Goal: Feedback & Contribution: Contribute content

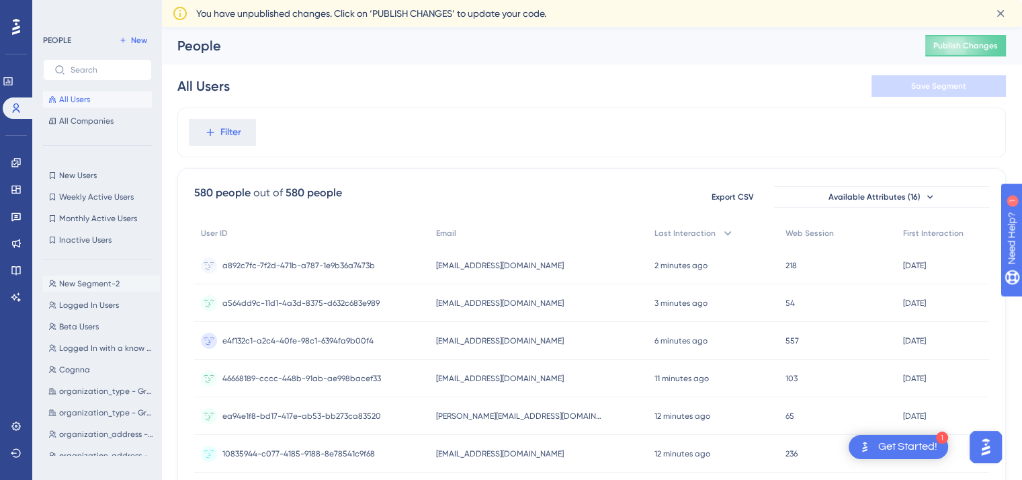
click at [115, 282] on span "New Segment-2" at bounding box center [89, 283] width 60 height 11
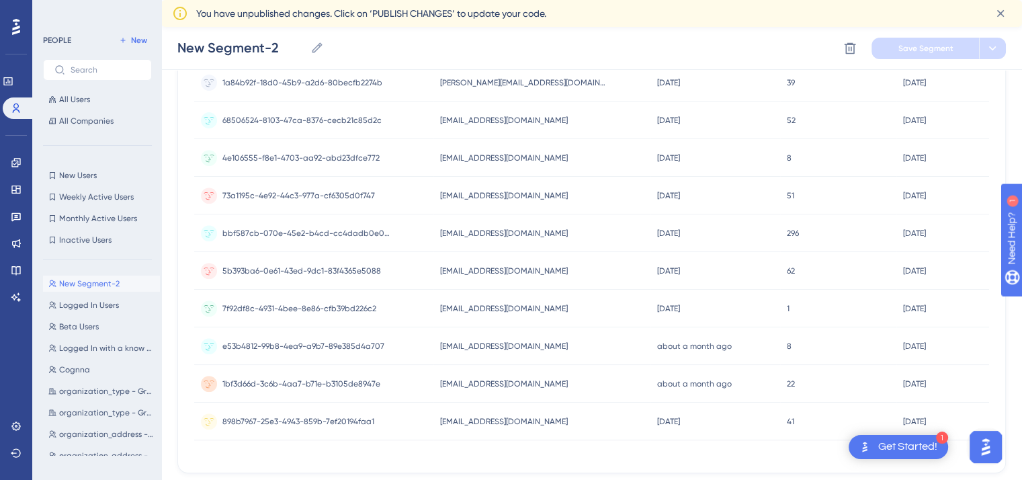
drag, startPoint x: 987, startPoint y: 286, endPoint x: 995, endPoint y: 417, distance: 131.3
click at [995, 417] on div "18 people out of 580 people Delete Users Export CSV Available Attributes (16) U…" at bounding box center [591, 78] width 829 height 789
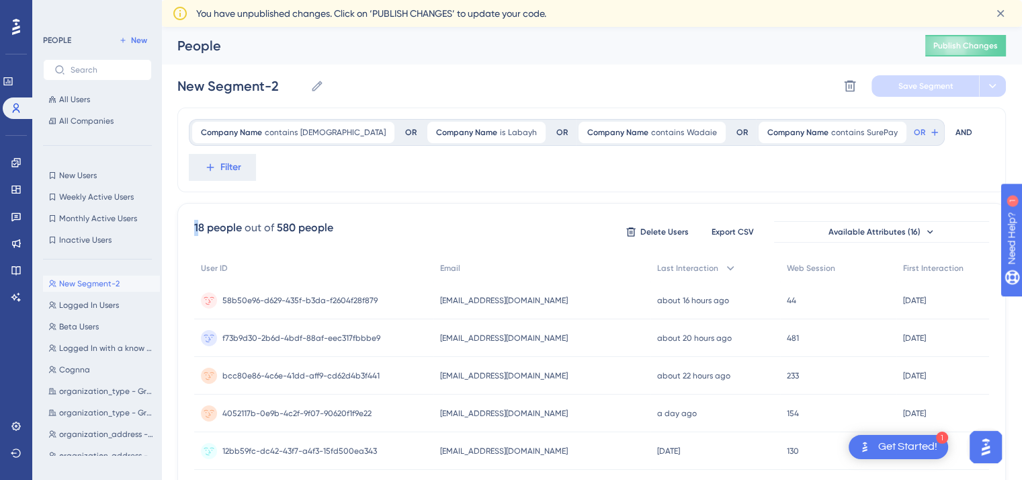
drag, startPoint x: 200, startPoint y: 188, endPoint x: 190, endPoint y: 189, distance: 10.2
click at [202, 220] on div "18 people" at bounding box center [218, 228] width 48 height 16
drag, startPoint x: 202, startPoint y: 192, endPoint x: 196, endPoint y: 192, distance: 6.8
click at [196, 220] on div "18 people" at bounding box center [218, 228] width 48 height 16
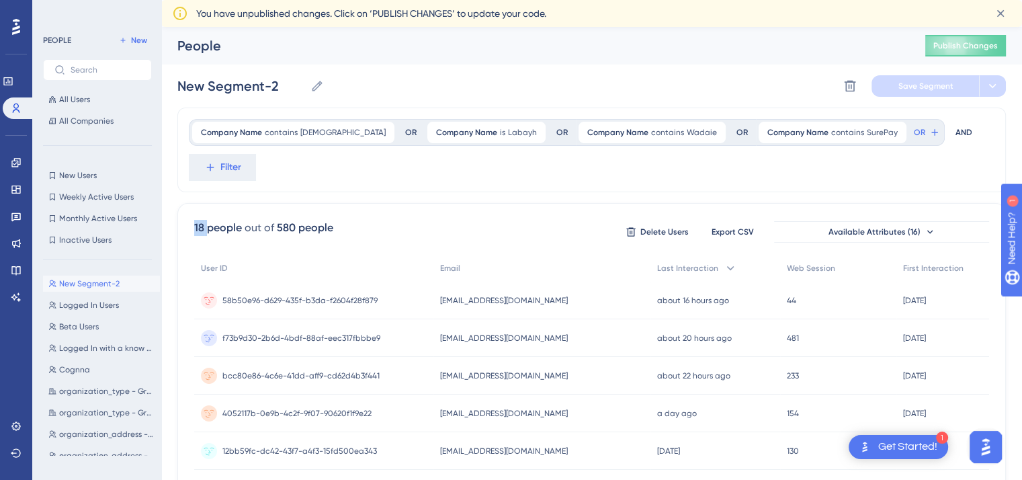
click at [196, 220] on div "18 people" at bounding box center [218, 228] width 48 height 16
drag, startPoint x: 196, startPoint y: 192, endPoint x: 212, endPoint y: 192, distance: 16.8
click at [212, 220] on div "18 people" at bounding box center [218, 228] width 48 height 16
click at [318, 83] on icon at bounding box center [317, 86] width 10 height 10
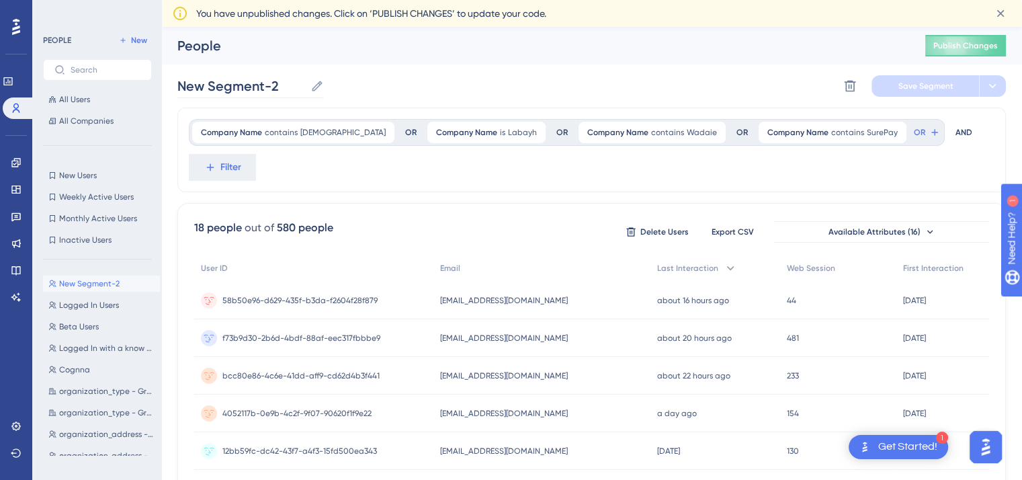
click at [305, 83] on input "New Segment-2" at bounding box center [241, 86] width 128 height 19
click at [288, 87] on input "New Segment-2" at bounding box center [241, 86] width 128 height 19
type input "B"
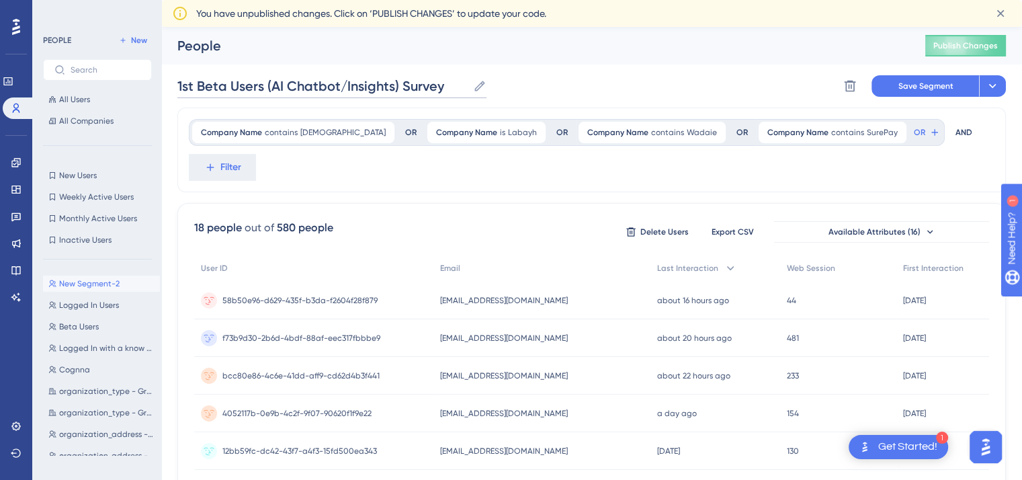
type input "1st Beta Users (AI Chatbot/Insights) Survey"
click at [591, 80] on div "1st Beta Users (AI Chatbot/Insights) Survey 1st Beta Users (AI Chatbot/Insights…" at bounding box center [591, 86] width 829 height 43
click at [925, 81] on span "Save Segment" at bounding box center [926, 86] width 55 height 11
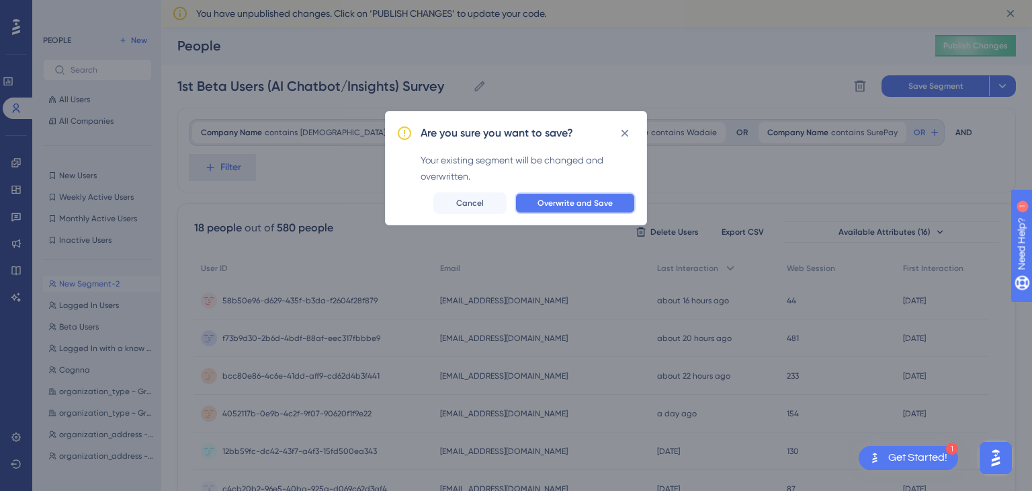
click at [610, 205] on span "Overwrite and Save" at bounding box center [575, 203] width 75 height 11
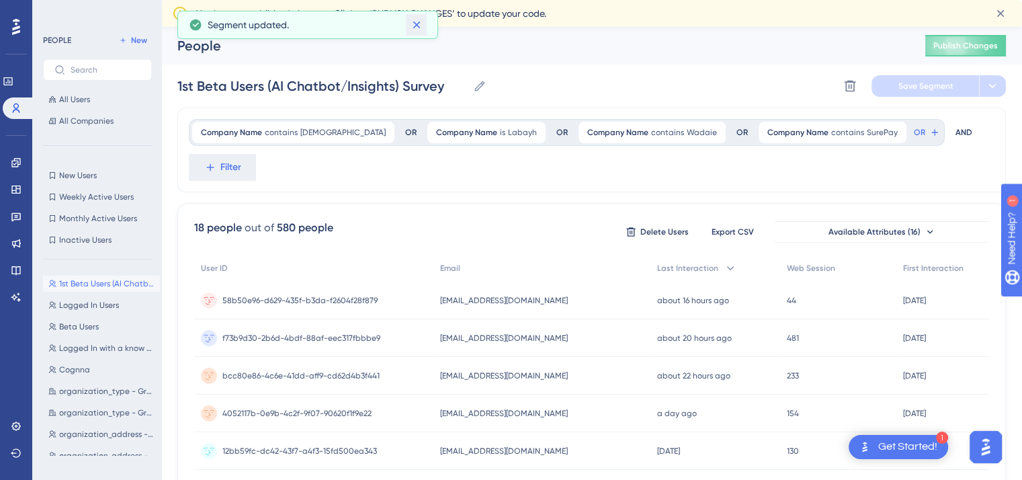
click at [417, 20] on icon at bounding box center [416, 24] width 13 height 13
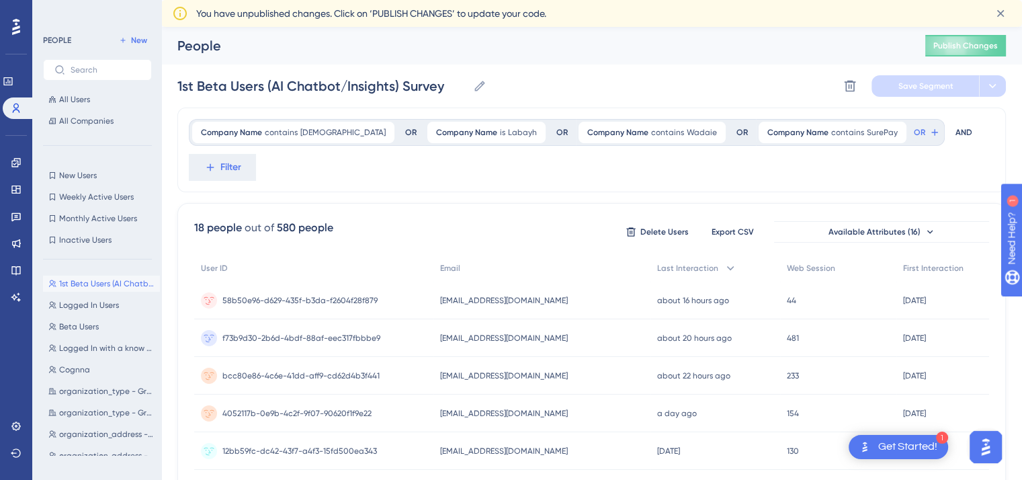
click at [466, 53] on div "People" at bounding box center [534, 45] width 714 height 19
click at [17, 222] on link at bounding box center [16, 217] width 11 height 22
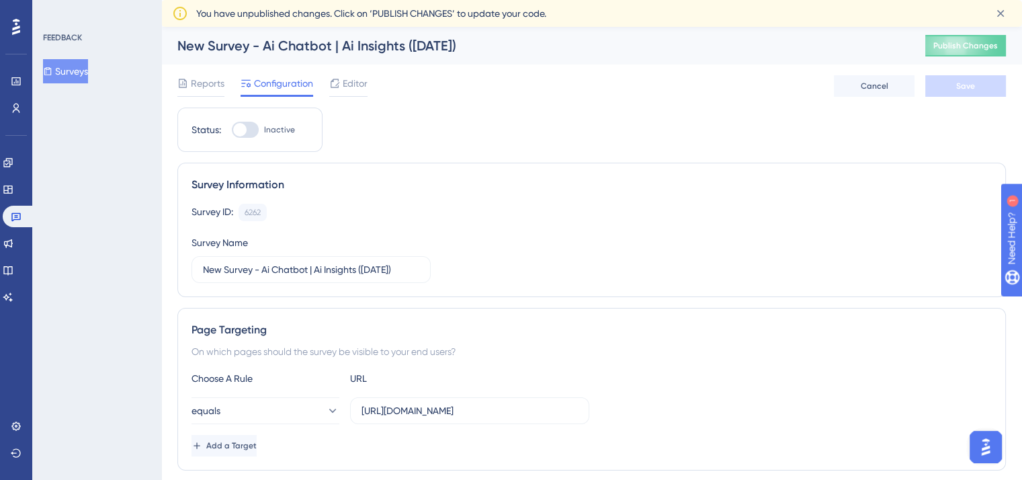
click at [580, 77] on div "Reports Configuration Editor Cancel Save" at bounding box center [591, 86] width 829 height 43
drag, startPoint x: 472, startPoint y: 46, endPoint x: 133, endPoint y: 47, distance: 338.8
click at [170, 48] on div "New Survey - Ai Chatbot | Ai Insights ([DATE]) Publish Changes" at bounding box center [591, 46] width 861 height 38
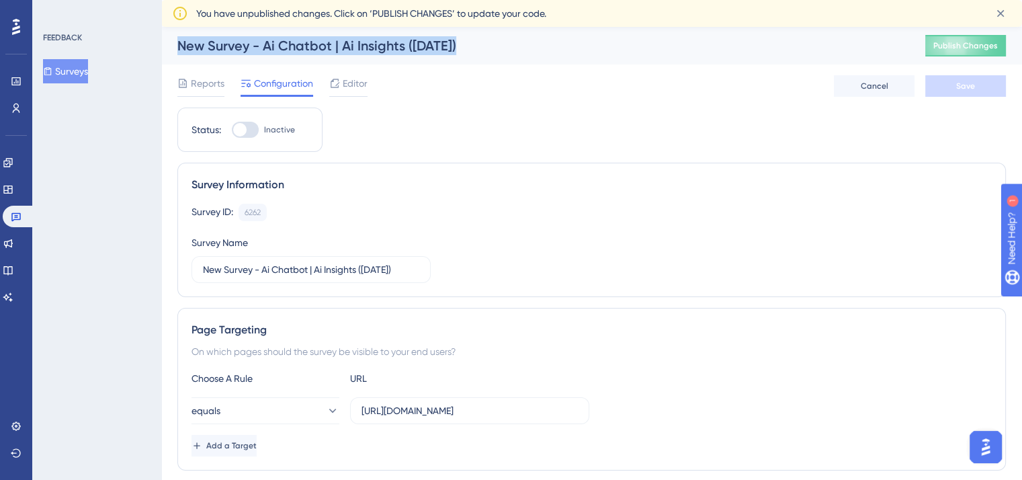
drag, startPoint x: 170, startPoint y: 48, endPoint x: 520, endPoint y: 50, distance: 349.5
click at [520, 50] on div "New Survey - Ai Chatbot | Ai Insights ([DATE]) Publish Changes" at bounding box center [591, 46] width 861 height 38
click at [519, 50] on div "New Survey - Ai Chatbot | Ai Insights ([DATE])" at bounding box center [534, 45] width 714 height 19
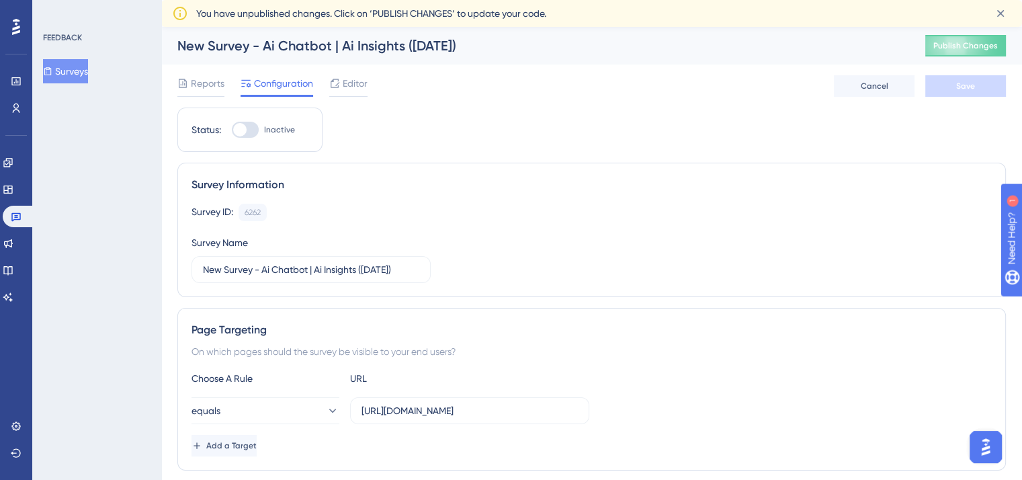
drag, startPoint x: 519, startPoint y: 50, endPoint x: 248, endPoint y: 14, distance: 273.2
click at [248, 14] on span "You have unpublished changes. Click on ‘PUBLISH CHANGES’ to update your code." at bounding box center [371, 13] width 350 height 16
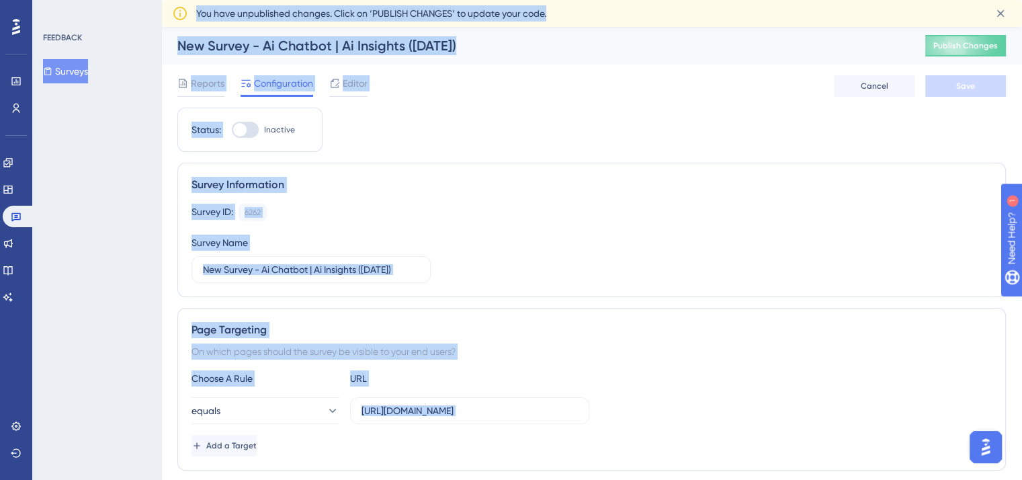
drag, startPoint x: 248, startPoint y: 14, endPoint x: 327, endPoint y: 41, distance: 83.7
click at [327, 41] on div "New Survey - Ai Chatbot | Ai Insights ([DATE])" at bounding box center [534, 45] width 714 height 19
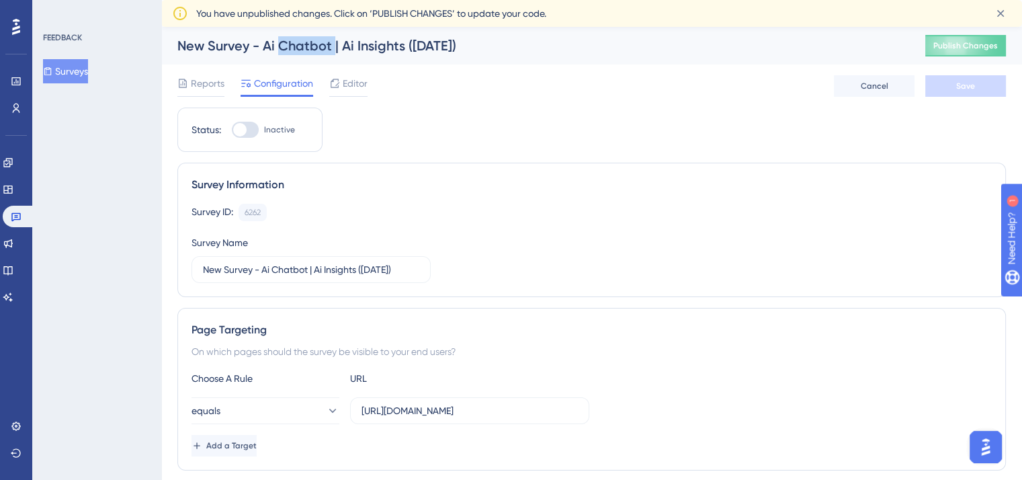
click at [327, 41] on div "New Survey - Ai Chatbot | Ai Insights ([DATE])" at bounding box center [534, 45] width 714 height 19
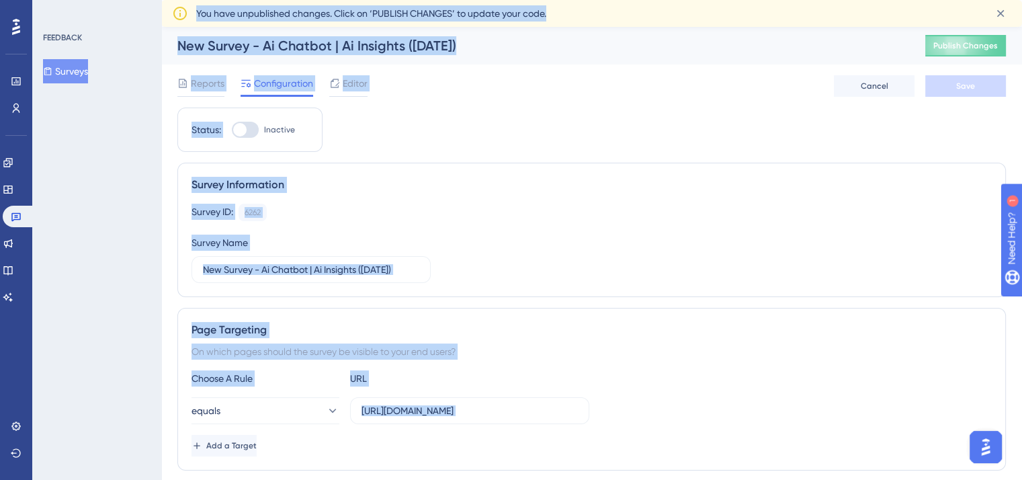
drag, startPoint x: 327, startPoint y: 41, endPoint x: 319, endPoint y: 11, distance: 30.8
click at [319, 11] on span "You have unpublished changes. Click on ‘PUBLISH CHANGES’ to update your code." at bounding box center [371, 13] width 350 height 16
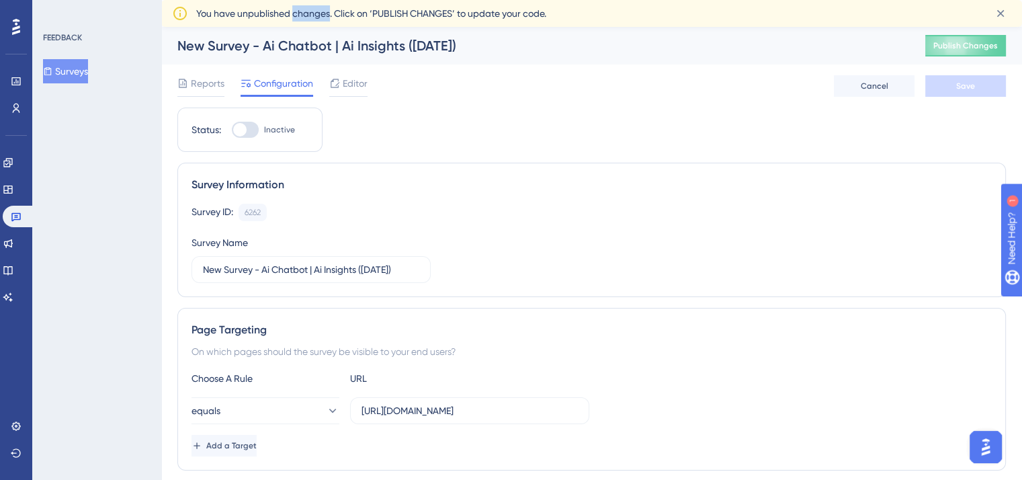
click at [319, 11] on span "You have unpublished changes. Click on ‘PUBLISH CHANGES’ to update your code." at bounding box center [371, 13] width 350 height 16
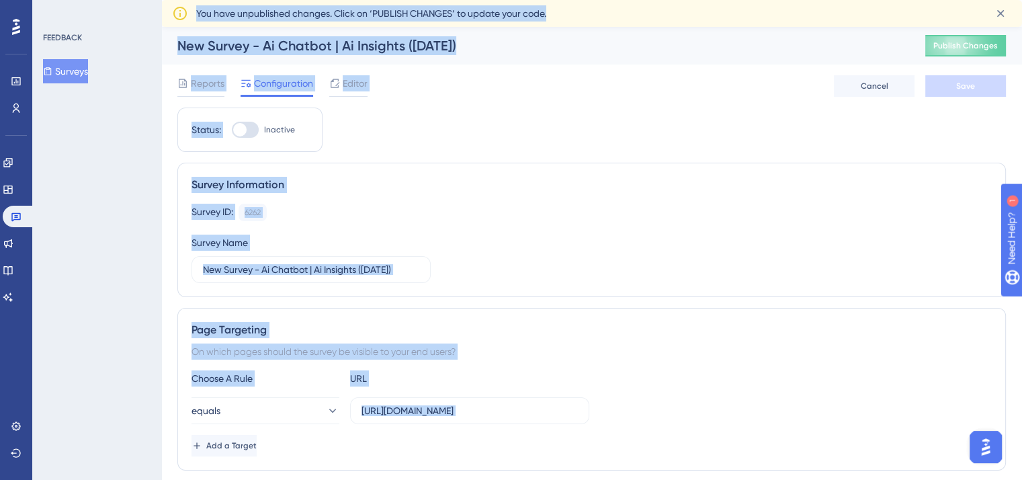
drag, startPoint x: 319, startPoint y: 11, endPoint x: 343, endPoint y: 43, distance: 40.2
click at [343, 43] on div "New Survey - Ai Chatbot | Ai Insights ([DATE])" at bounding box center [534, 45] width 714 height 19
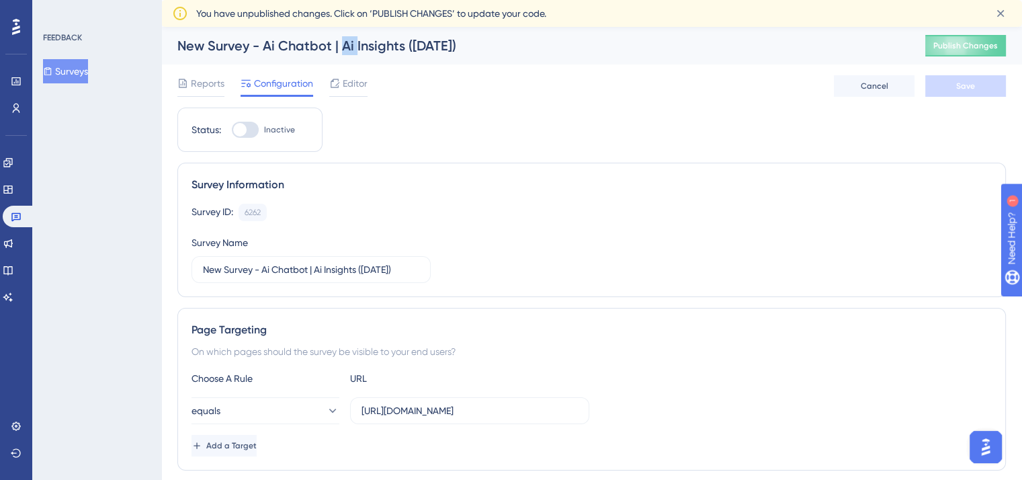
click at [343, 43] on div "New Survey - Ai Chatbot | Ai Insights ([DATE])" at bounding box center [534, 45] width 714 height 19
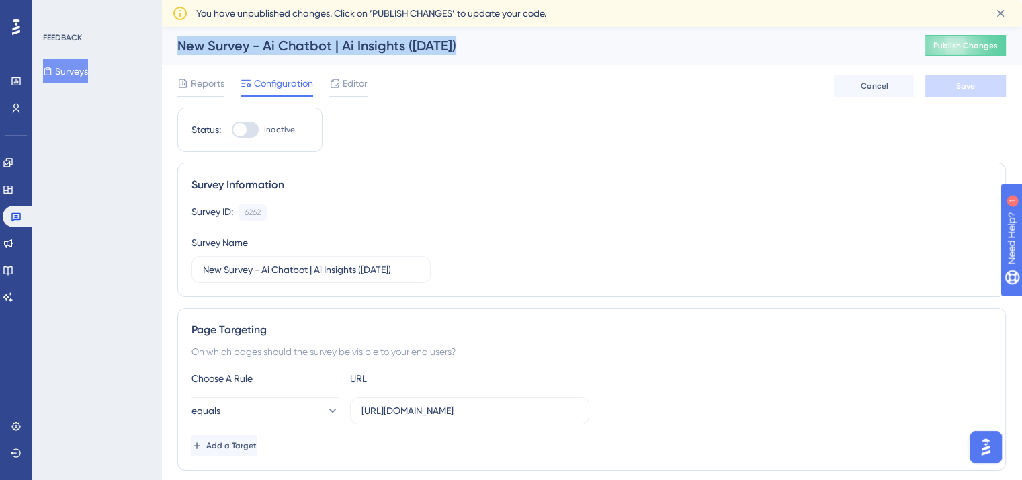
click at [343, 43] on div "New Survey - Ai Chatbot | Ai Insights ([DATE])" at bounding box center [534, 45] width 714 height 19
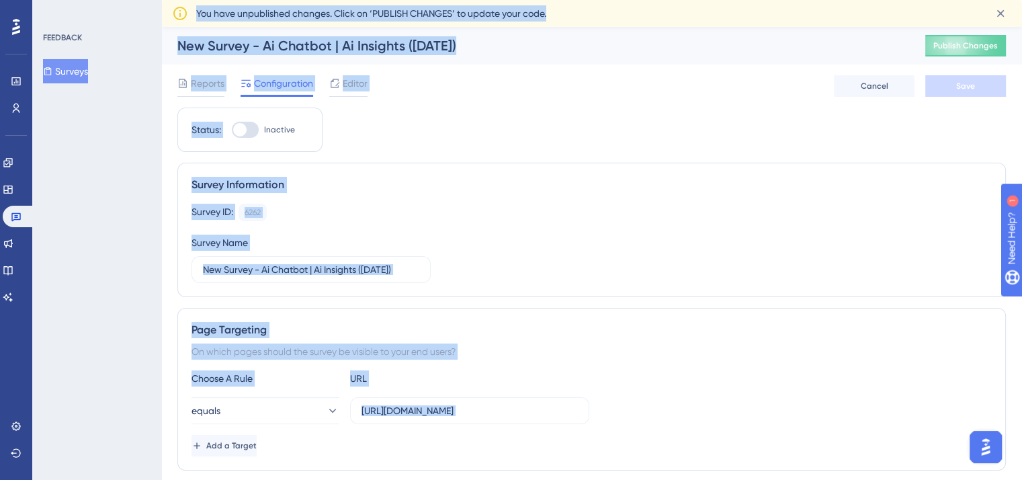
drag, startPoint x: 343, startPoint y: 43, endPoint x: 339, endPoint y: 9, distance: 33.8
click at [339, 9] on span "You have unpublished changes. Click on ‘PUBLISH CHANGES’ to update your code." at bounding box center [371, 13] width 350 height 16
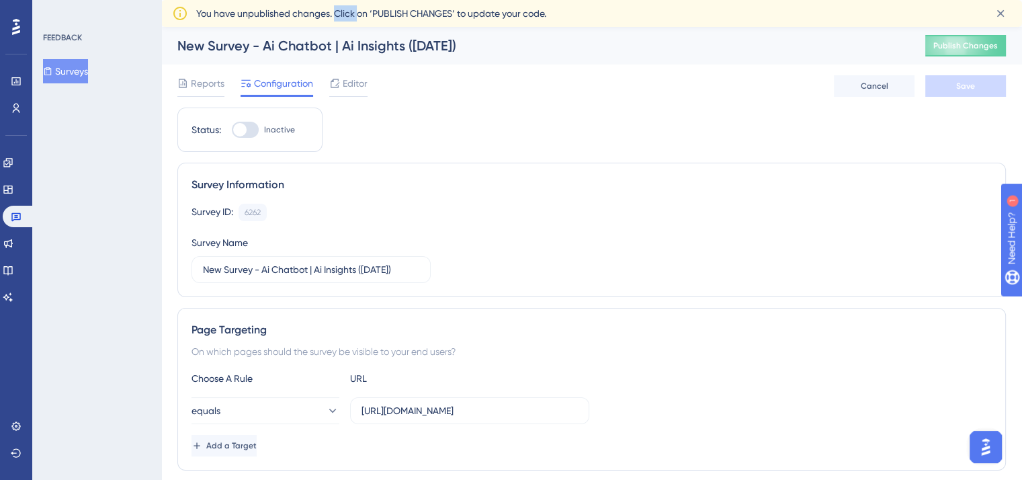
click at [339, 9] on span "You have unpublished changes. Click on ‘PUBLISH CHANGES’ to update your code." at bounding box center [371, 13] width 350 height 16
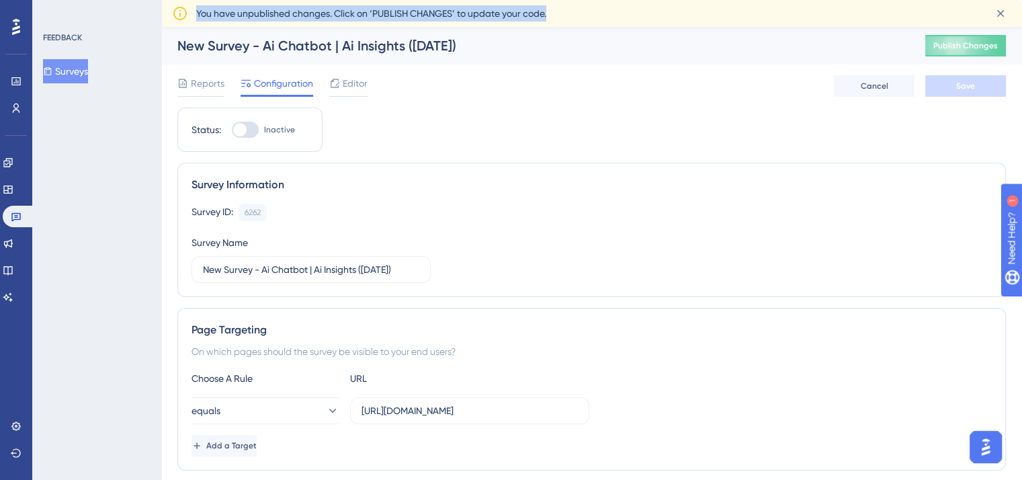
click at [339, 9] on span "You have unpublished changes. Click on ‘PUBLISH CHANGES’ to update your code." at bounding box center [371, 13] width 350 height 16
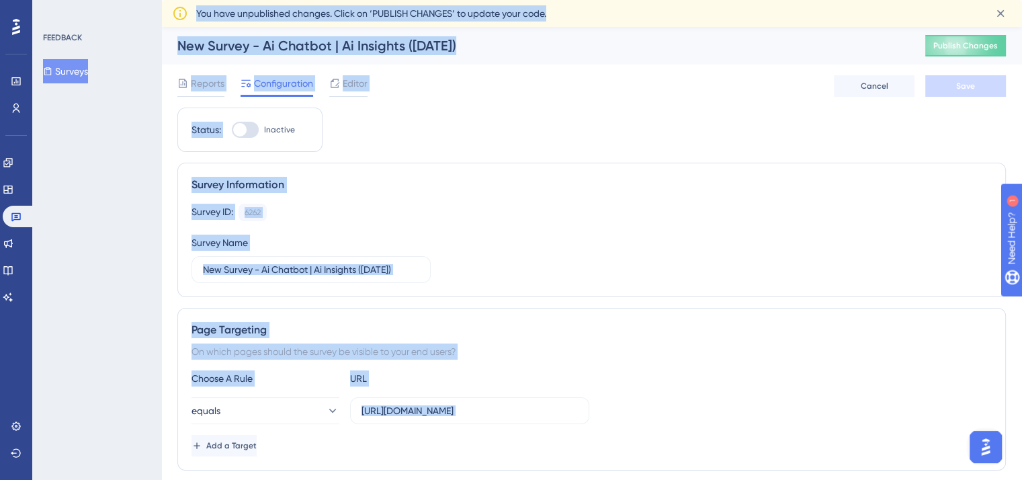
drag, startPoint x: 339, startPoint y: 9, endPoint x: 360, endPoint y: 49, distance: 44.5
click at [360, 49] on div "New Survey - Ai Chatbot | Ai Insights ([DATE])" at bounding box center [534, 45] width 714 height 19
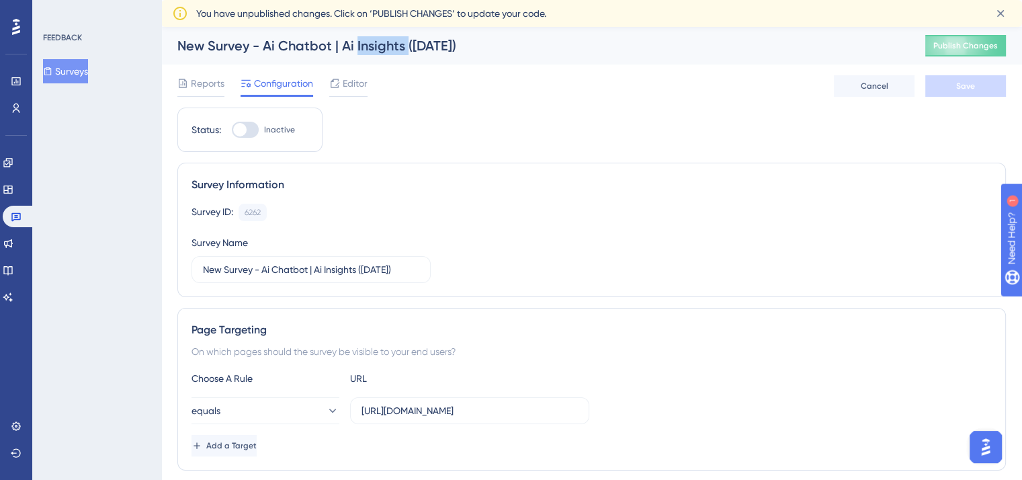
click at [360, 49] on div "New Survey - Ai Chatbot | Ai Insights ([DATE])" at bounding box center [534, 45] width 714 height 19
click at [512, 41] on div "New Survey - Ai Chatbot | Ai Insights ([DATE])" at bounding box center [534, 45] width 714 height 19
click at [351, 78] on span "Editor" at bounding box center [355, 83] width 25 height 16
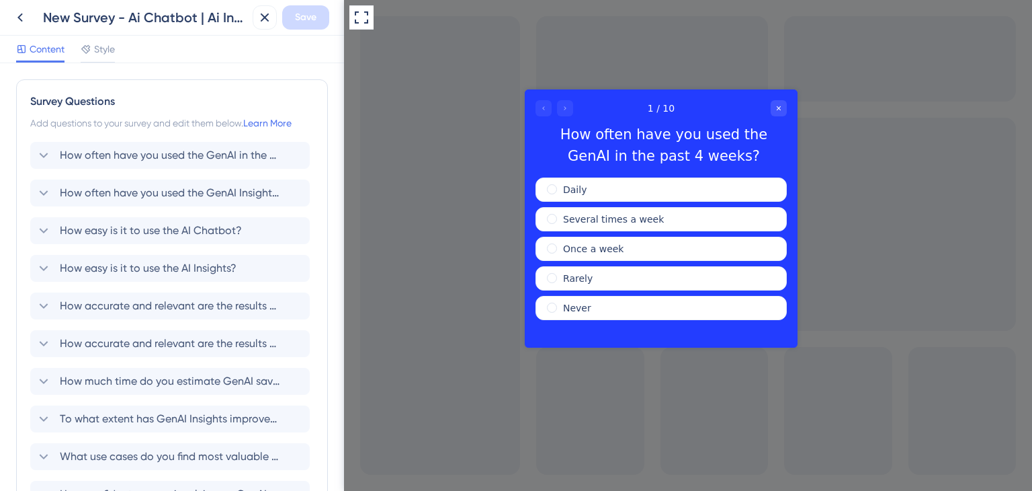
click at [566, 101] on div at bounding box center [555, 108] width 38 height 16
click at [552, 248] on span "radio group" at bounding box center [552, 248] width 10 height 10
click at [561, 245] on input "radio group" at bounding box center [561, 245] width 0 height 0
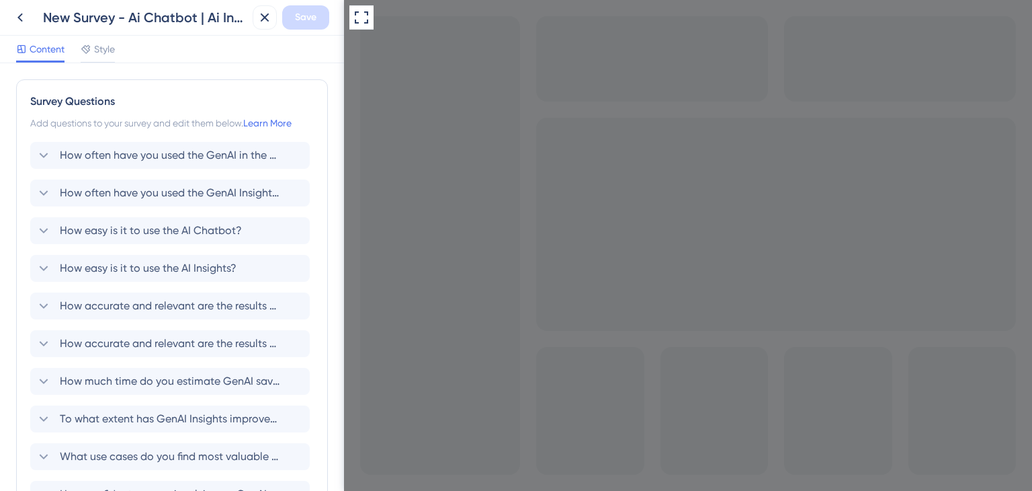
drag, startPoint x: 495, startPoint y: 561, endPoint x: 514, endPoint y: 580, distance: 26.6
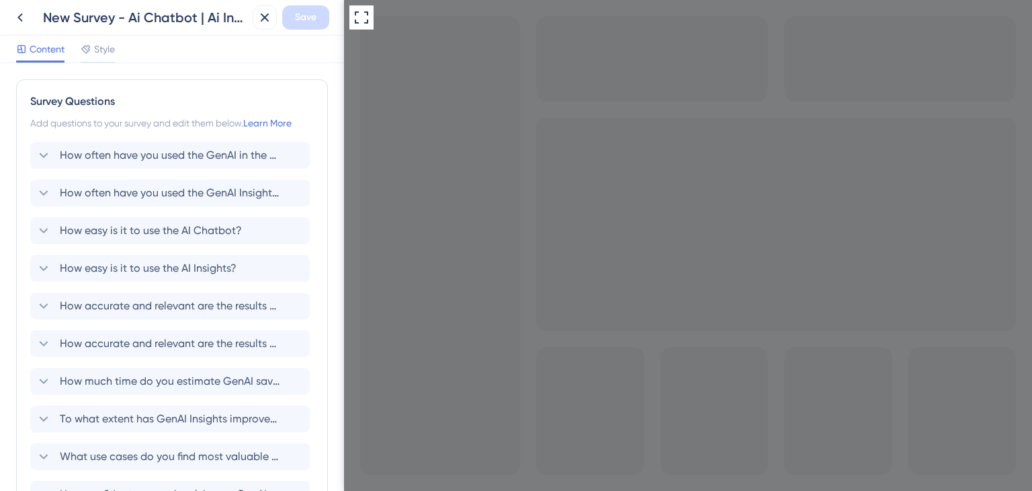
checkbox input "true"
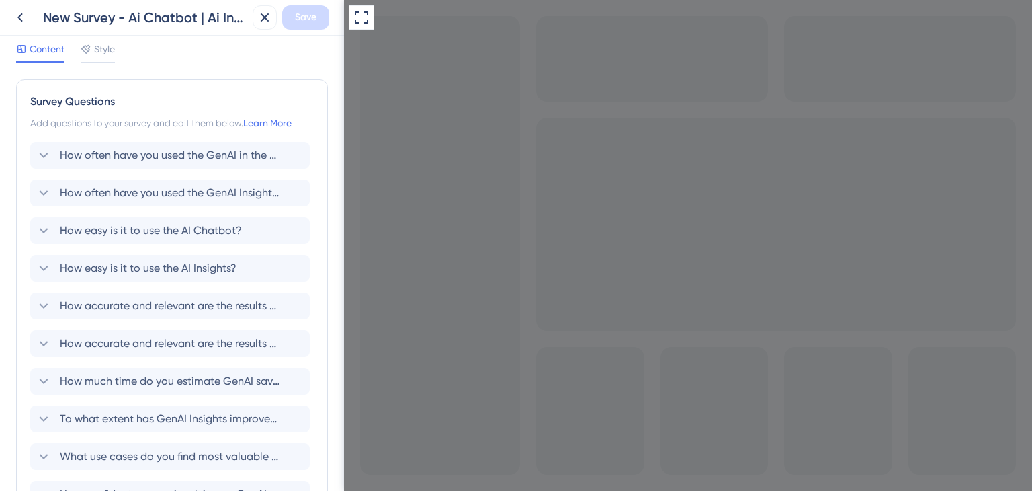
drag, startPoint x: 494, startPoint y: 563, endPoint x: 481, endPoint y: 559, distance: 13.9
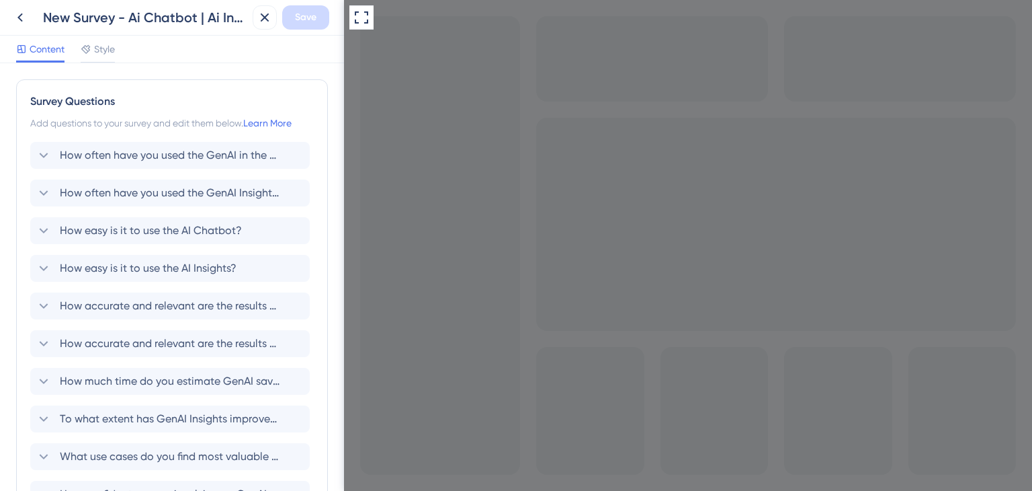
drag, startPoint x: 481, startPoint y: 559, endPoint x: 495, endPoint y: 565, distance: 15.7
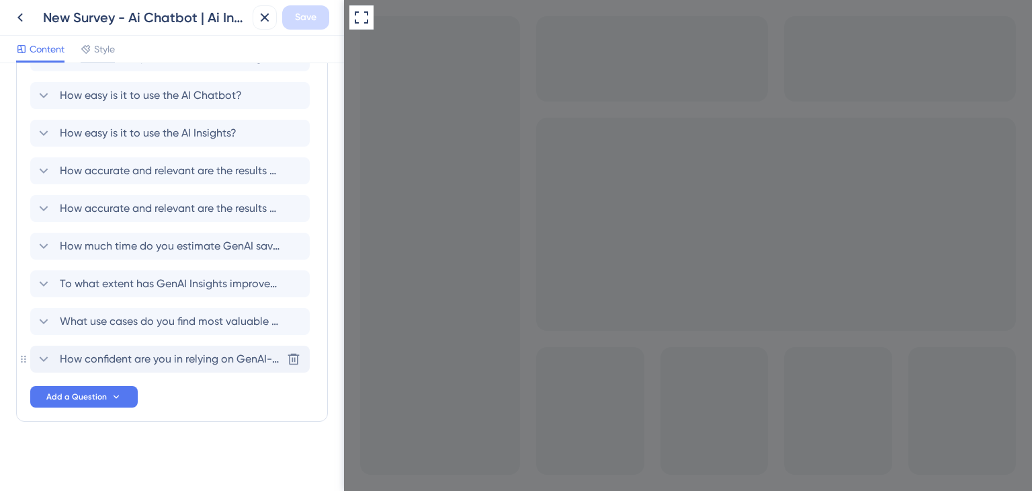
click at [189, 347] on div "How confident are you in relying on GenAI-generated insights for executive or o…" at bounding box center [170, 358] width 280 height 27
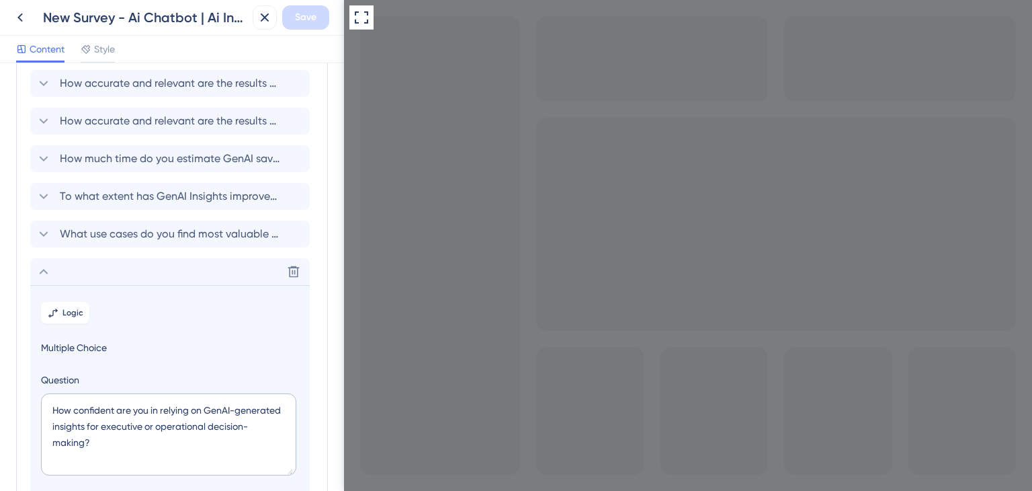
scroll to position [183, 0]
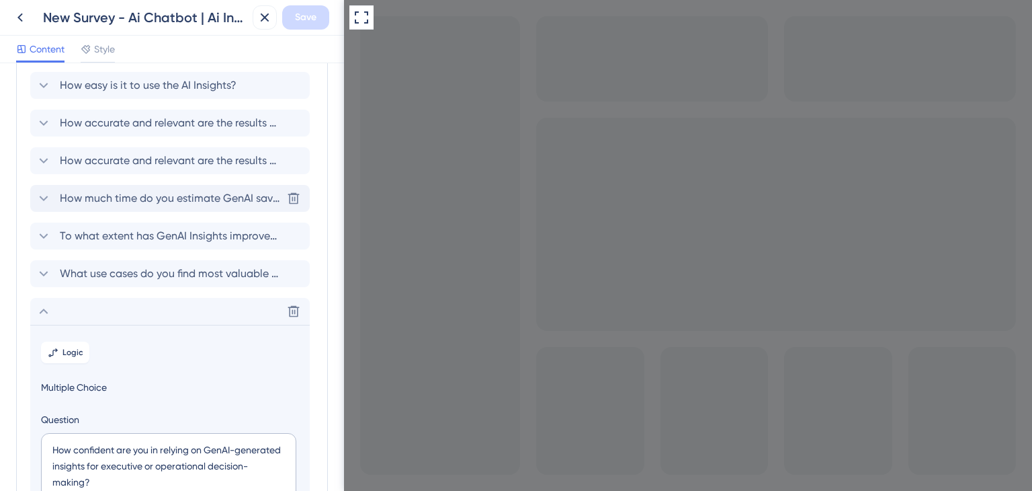
click at [217, 204] on span "How much time do you estimate GenAI saves you per week compared to traditional …" at bounding box center [171, 198] width 222 height 16
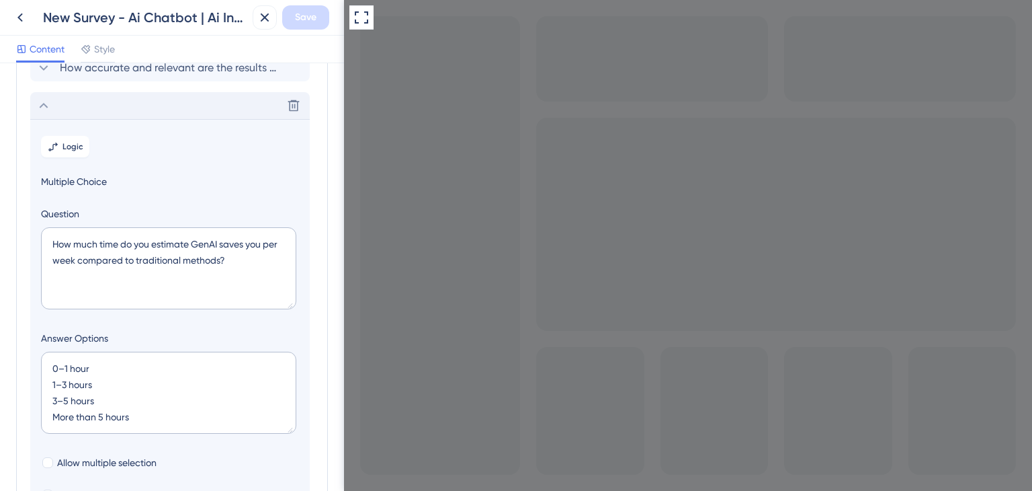
scroll to position [304, 0]
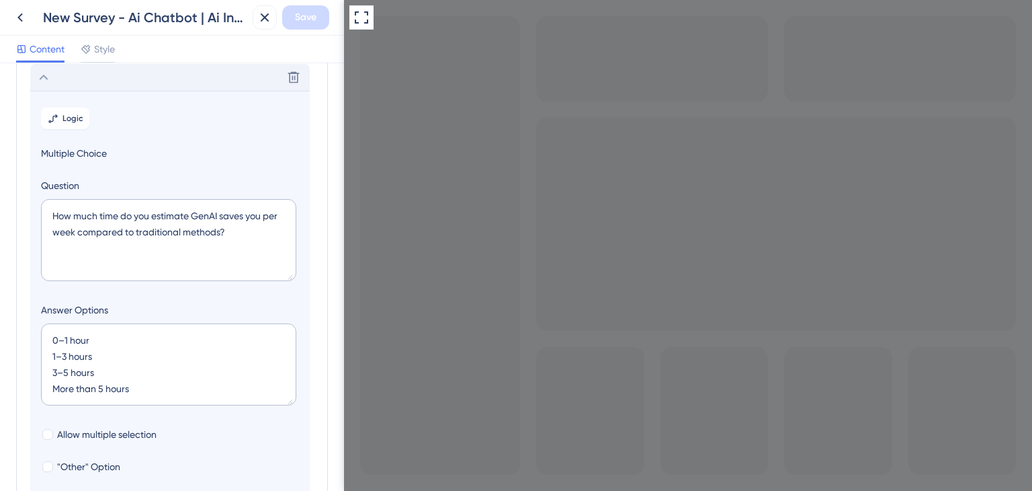
click at [204, 84] on div "Delete" at bounding box center [170, 77] width 280 height 27
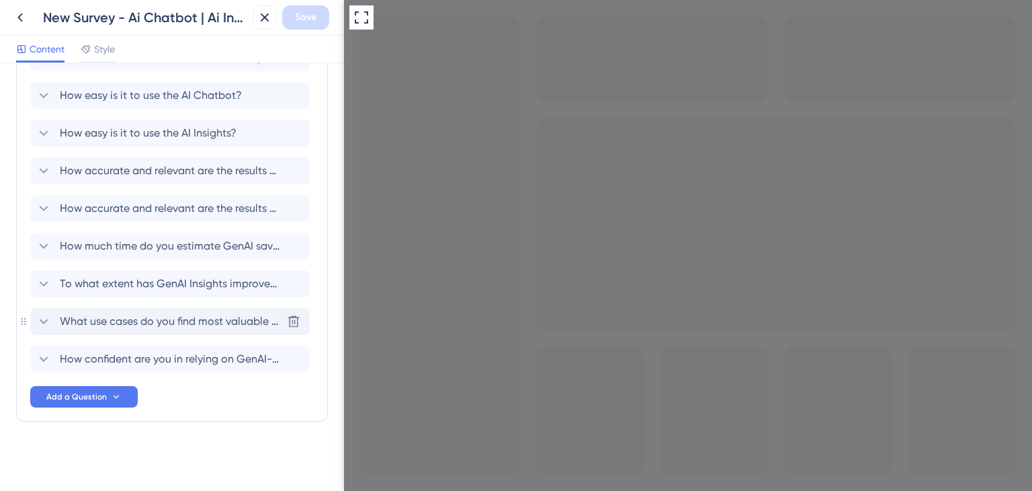
click at [191, 318] on span "What use cases do you find most valuable with GenAIt? (Select all that apply)" at bounding box center [171, 321] width 222 height 16
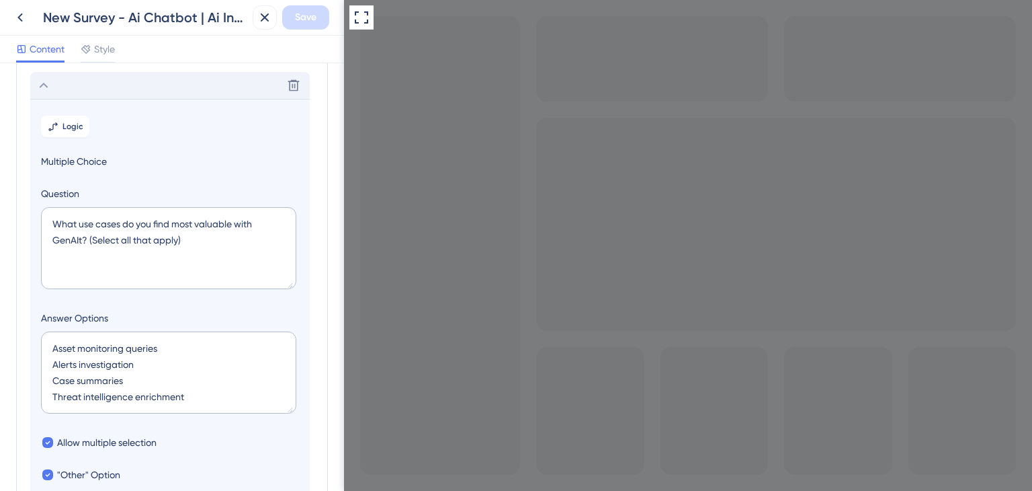
scroll to position [379, 0]
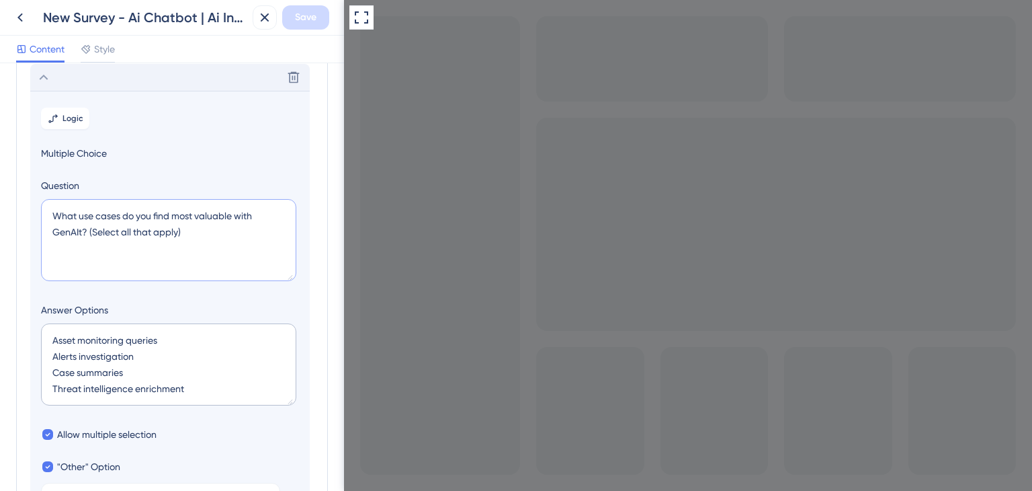
click at [86, 225] on textarea "What use cases do you find most valuable with GenAIt? (Select all that apply)" at bounding box center [168, 240] width 255 height 82
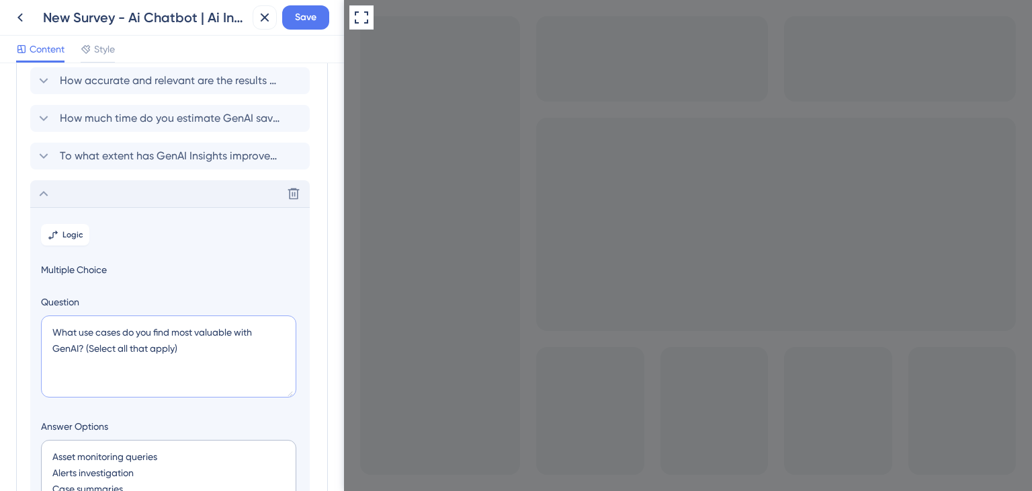
scroll to position [177, 0]
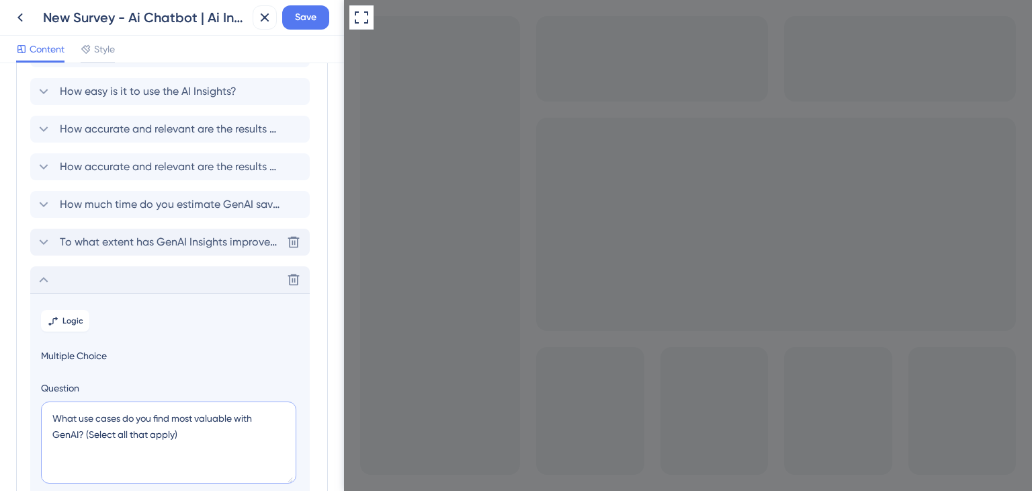
type textarea "What use cases do you find most valuable with GenAI? (Select all that apply)"
click at [175, 241] on span "To what extent has GenAI Insights improved your ability to make faster, data-dr…" at bounding box center [171, 242] width 222 height 16
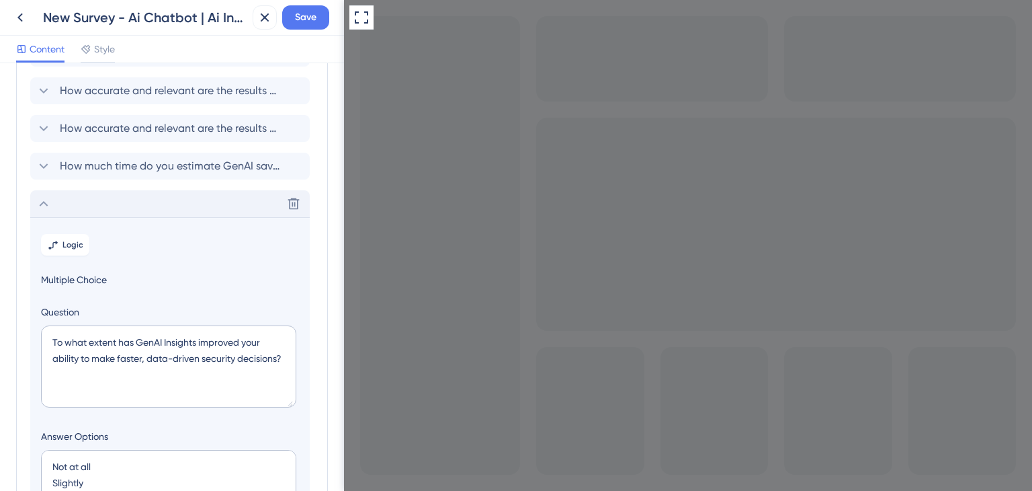
scroll to position [135, 0]
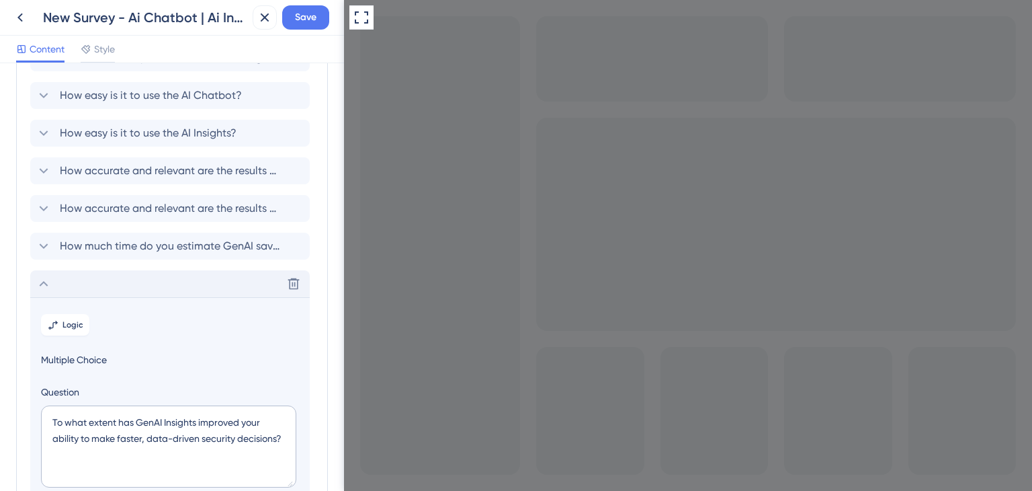
click at [156, 272] on div "Delete" at bounding box center [170, 283] width 280 height 27
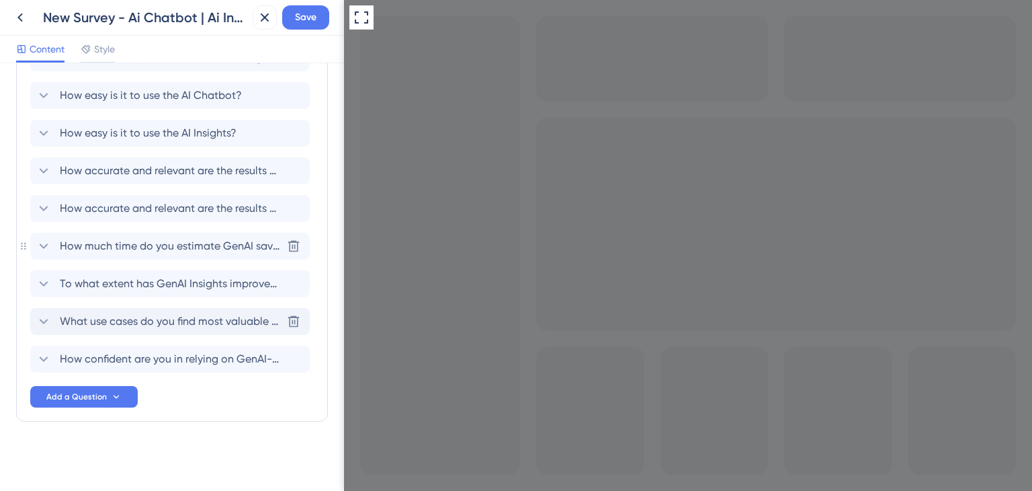
click at [186, 240] on span "How much time do you estimate GenAI saves you per week compared to traditional …" at bounding box center [171, 246] width 222 height 16
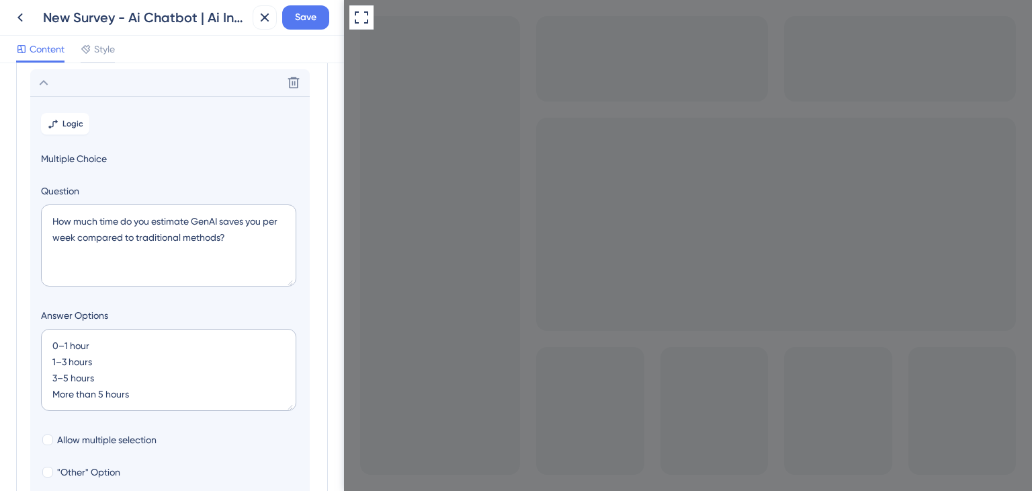
scroll to position [134, 0]
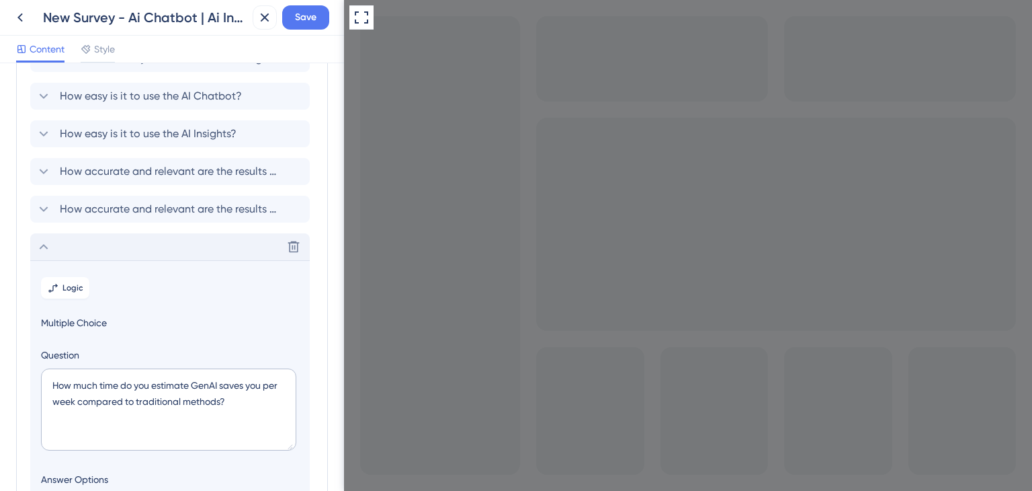
click at [204, 240] on div "Delete" at bounding box center [170, 246] width 280 height 27
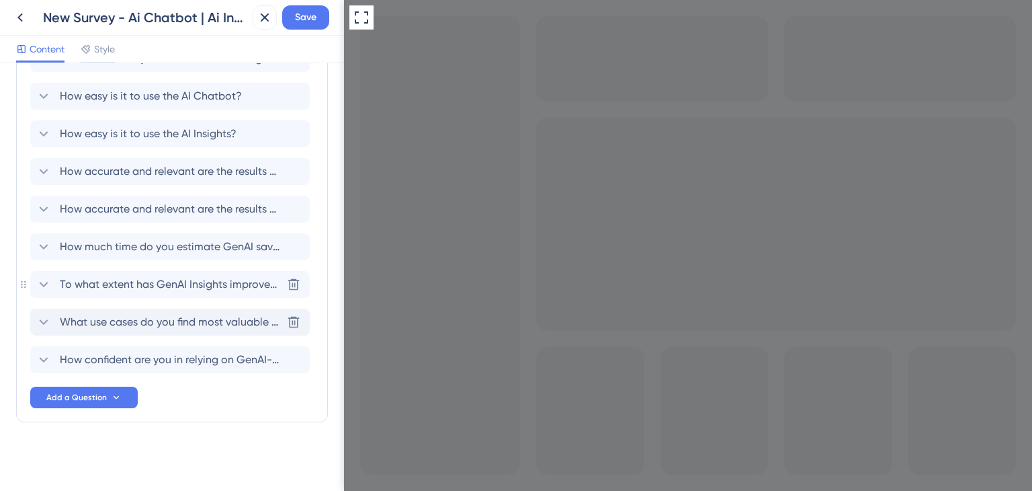
click at [200, 288] on span "To what extent has GenAI Insights improved your ability to make faster, data-dr…" at bounding box center [171, 284] width 222 height 16
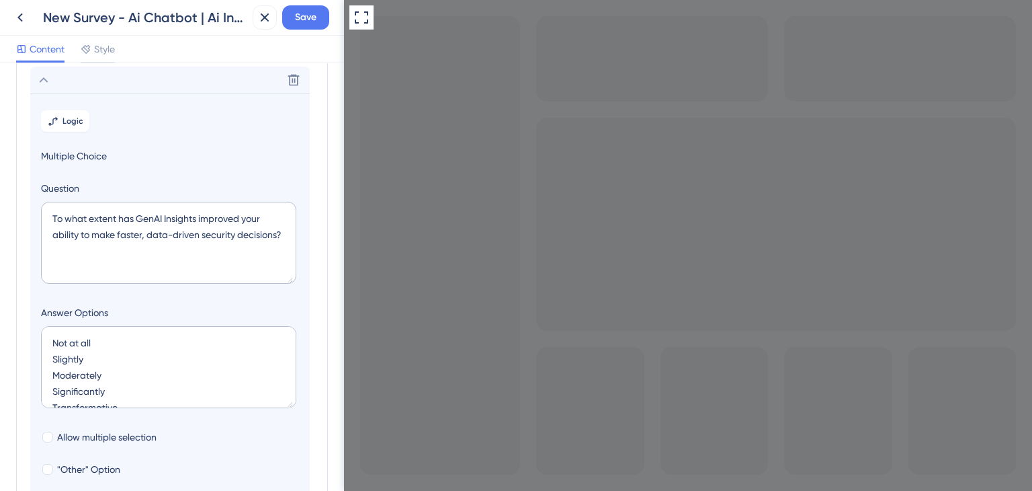
scroll to position [341, 0]
click at [227, 84] on div "Delete" at bounding box center [170, 77] width 280 height 27
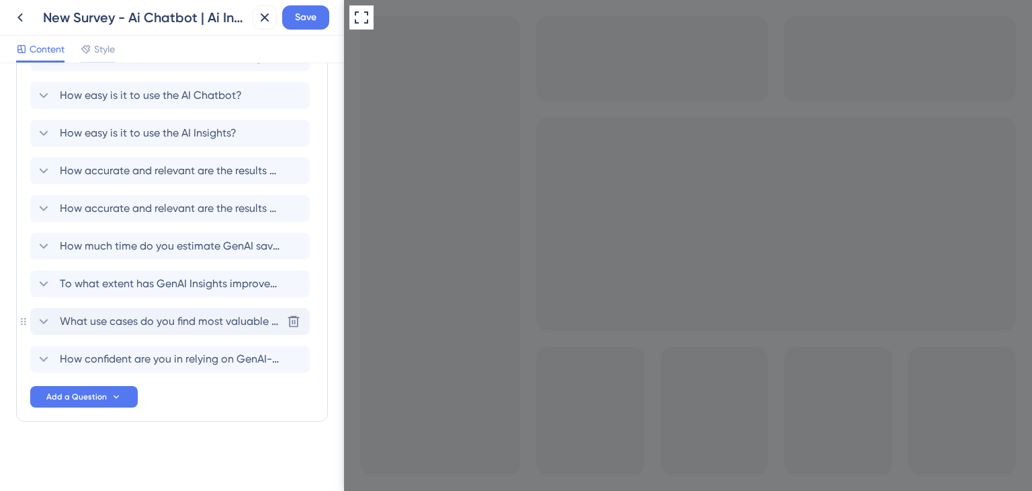
click at [196, 310] on div "What use cases do you find most valuable with GenAI? (Select all that apply) De…" at bounding box center [170, 321] width 280 height 27
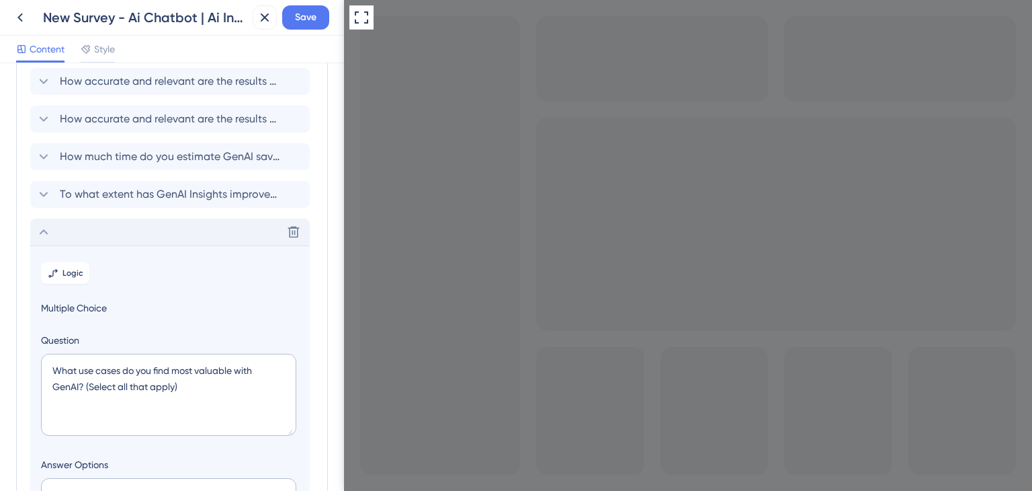
click at [191, 232] on div "Delete" at bounding box center [170, 231] width 280 height 27
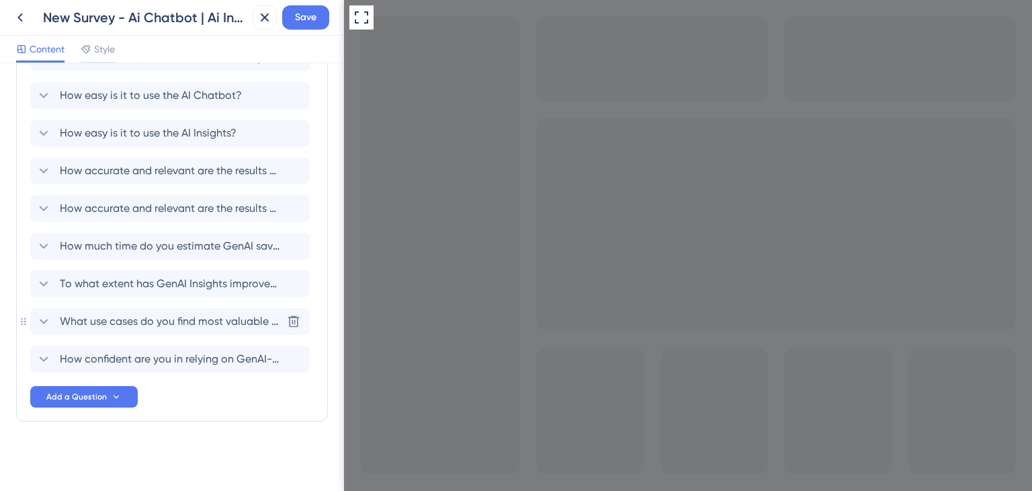
click at [166, 328] on span "What use cases do you find most valuable with GenAI? (Select all that apply)" at bounding box center [171, 321] width 222 height 16
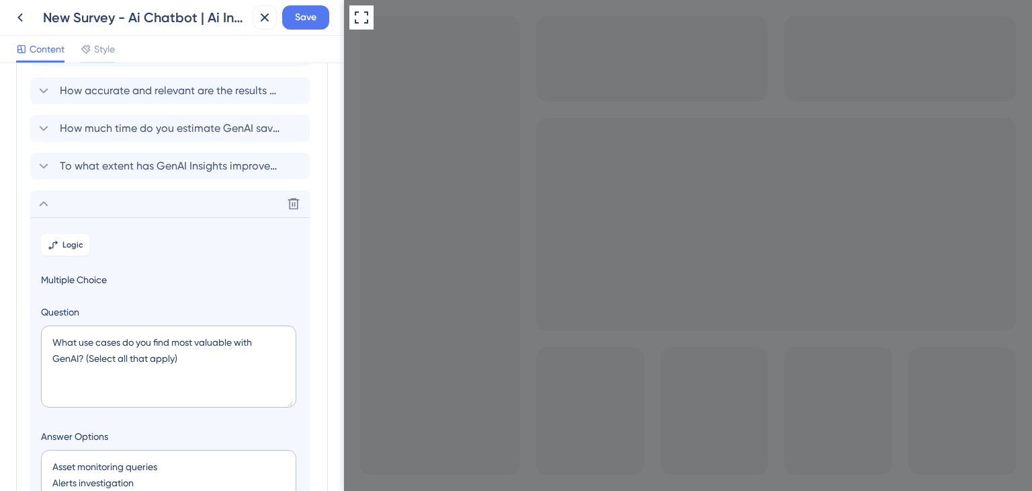
scroll to position [379, 0]
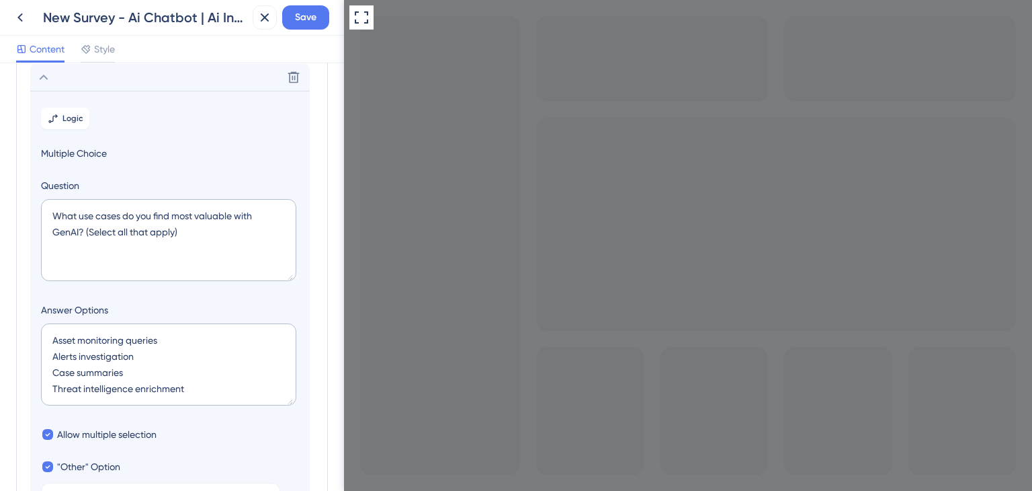
click at [214, 91] on section "Logic Multiple Choice Question What use cases do you find most valuable with Ge…" at bounding box center [170, 353] width 280 height 524
click at [219, 74] on div "Delete" at bounding box center [170, 77] width 280 height 27
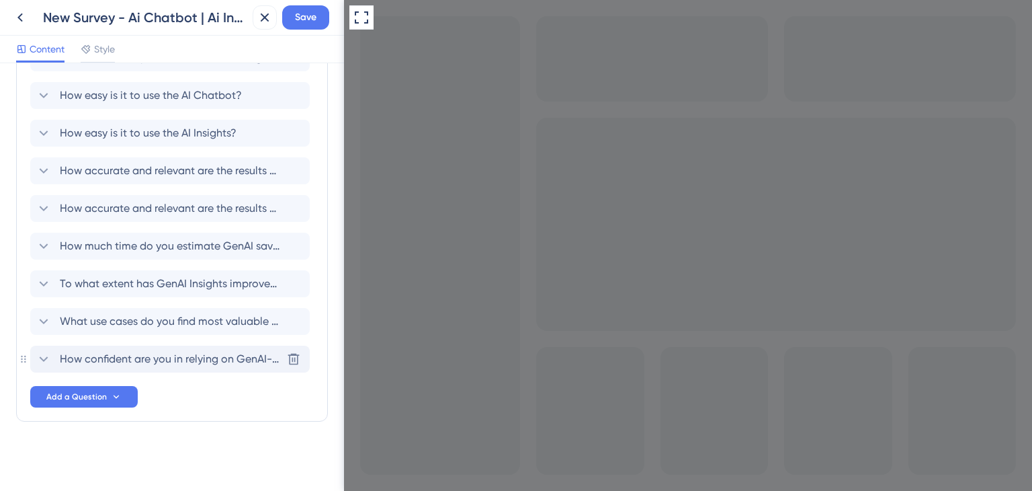
click at [186, 347] on div "How confident are you in relying on GenAI-generated insights for executive or o…" at bounding box center [170, 358] width 280 height 27
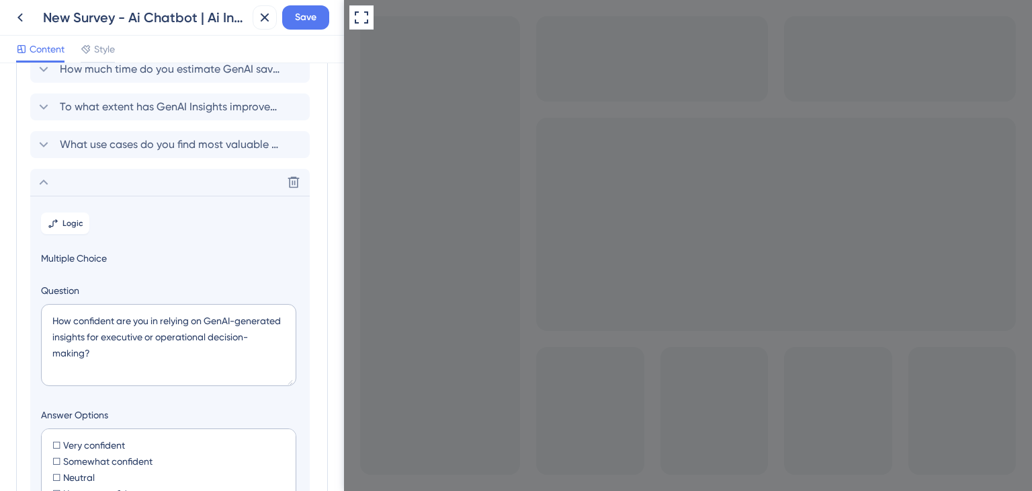
scroll to position [298, 0]
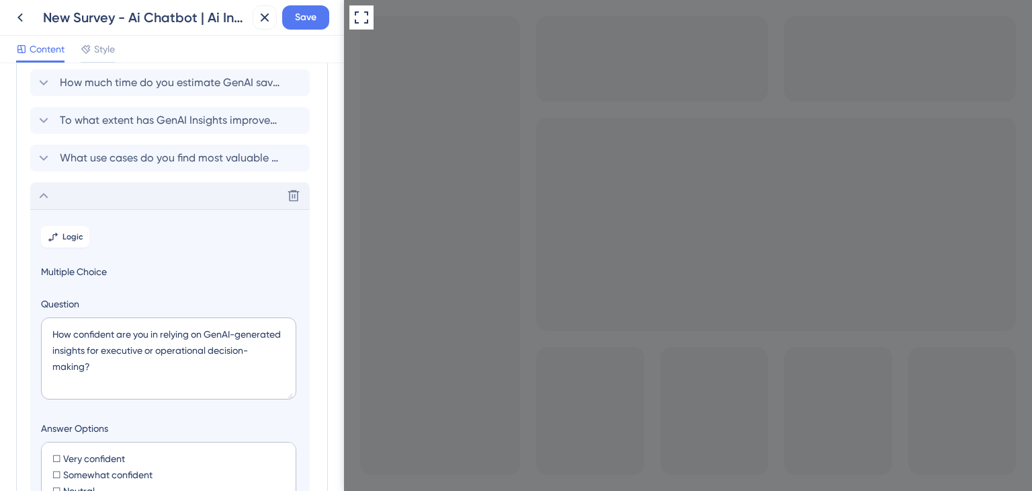
click at [199, 191] on div "Delete" at bounding box center [170, 195] width 280 height 27
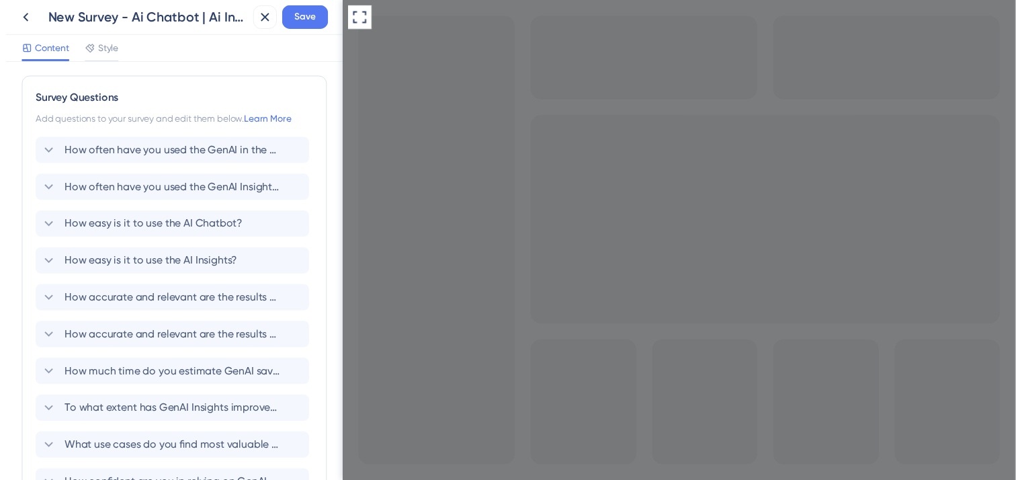
scroll to position [0, 0]
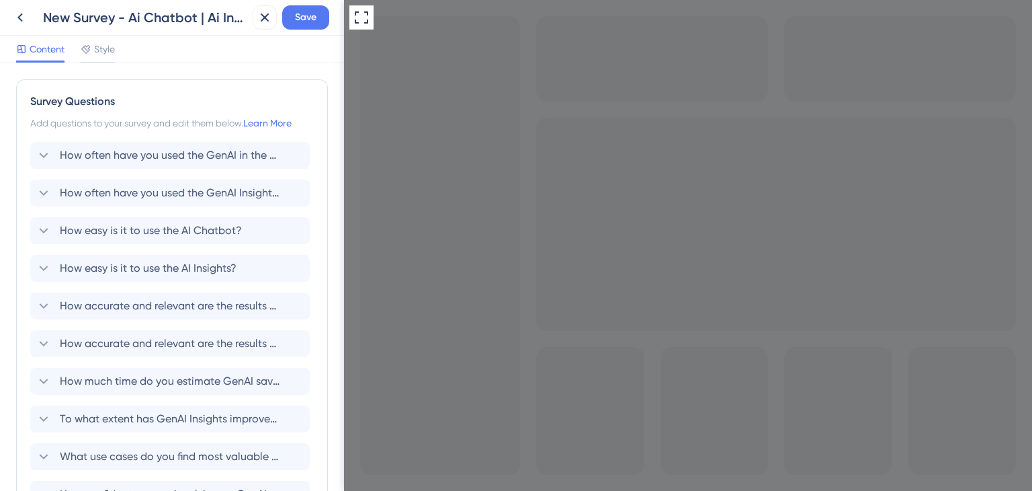
drag, startPoint x: 343, startPoint y: 235, endPoint x: 26, endPoint y: 82, distance: 352.0
click at [301, 26] on button "Save" at bounding box center [305, 17] width 47 height 24
click at [22, 26] on button at bounding box center [20, 17] width 24 height 24
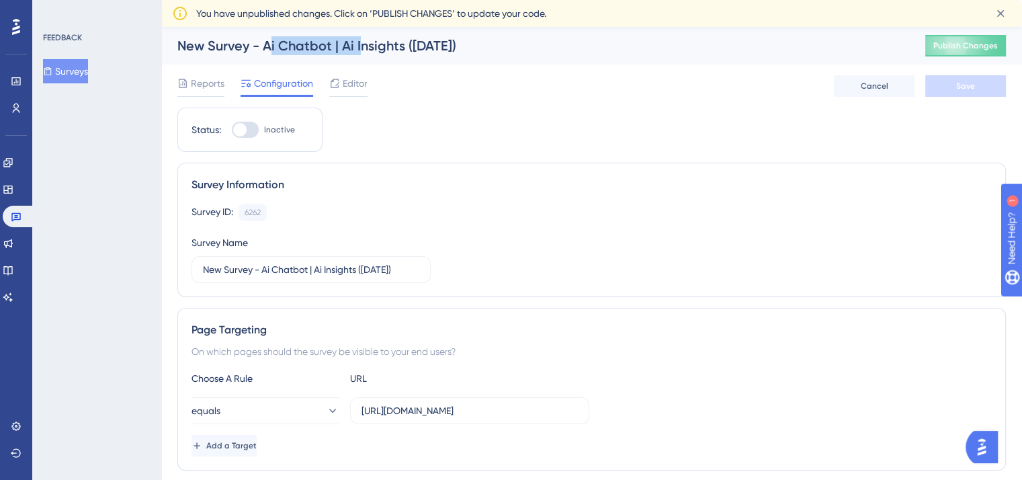
drag, startPoint x: 271, startPoint y: 48, endPoint x: 358, endPoint y: 50, distance: 87.4
click at [358, 50] on div "New Survey - Ai Chatbot | Ai Insights ([DATE])" at bounding box center [534, 45] width 714 height 19
click at [363, 51] on div "New Survey - Ai Chatbot | Ai Insights ([DATE])" at bounding box center [534, 45] width 714 height 19
click at [13, 270] on icon at bounding box center [8, 270] width 11 height 11
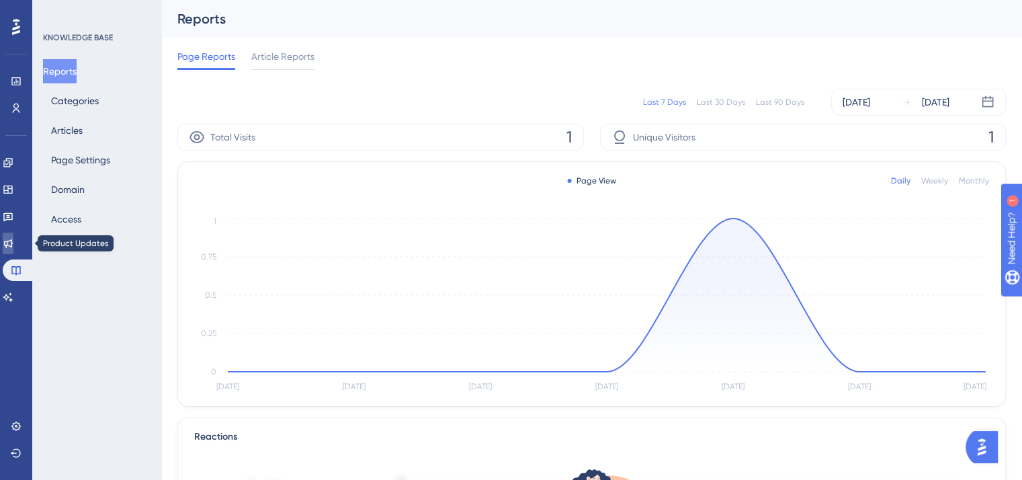
click at [13, 249] on link at bounding box center [8, 244] width 11 height 22
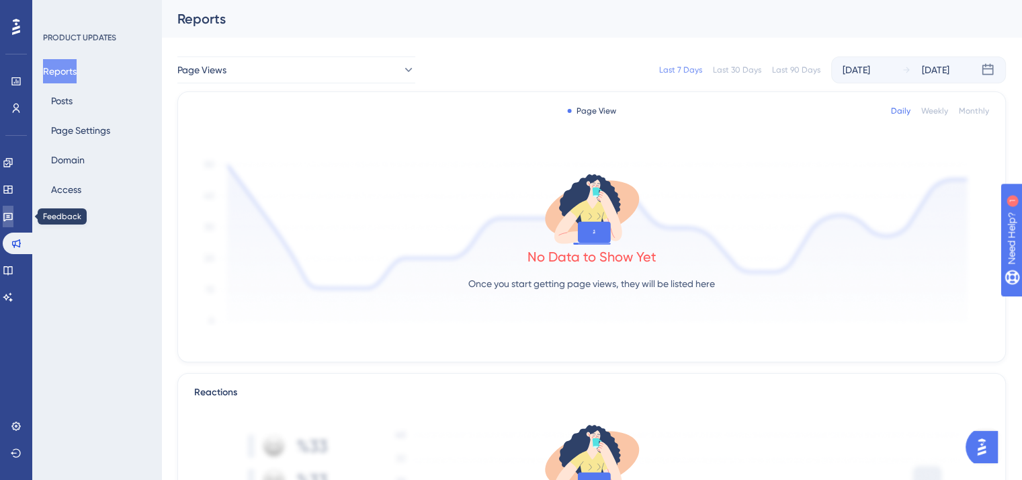
click at [13, 220] on icon at bounding box center [8, 216] width 11 height 11
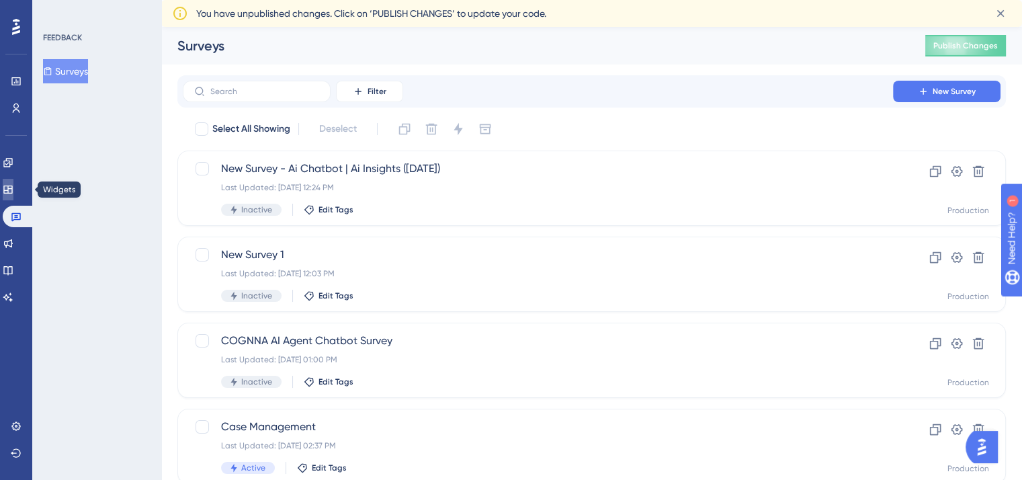
click at [8, 192] on link at bounding box center [8, 190] width 11 height 22
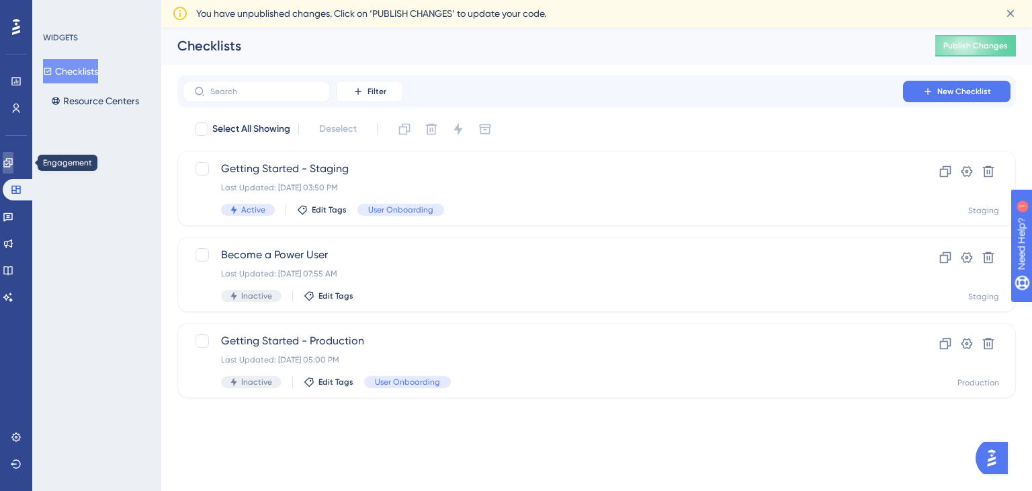
click at [11, 166] on icon at bounding box center [8, 162] width 11 height 11
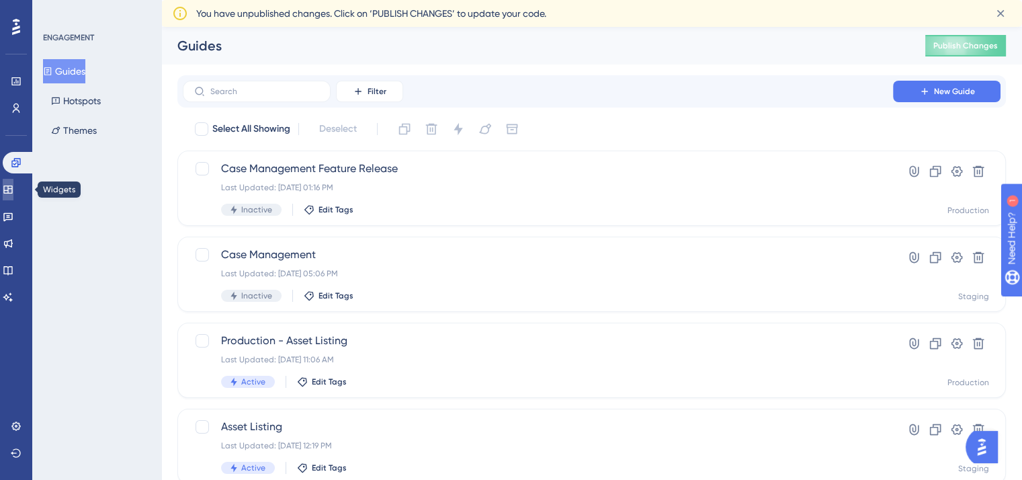
click at [11, 192] on icon at bounding box center [7, 190] width 9 height 8
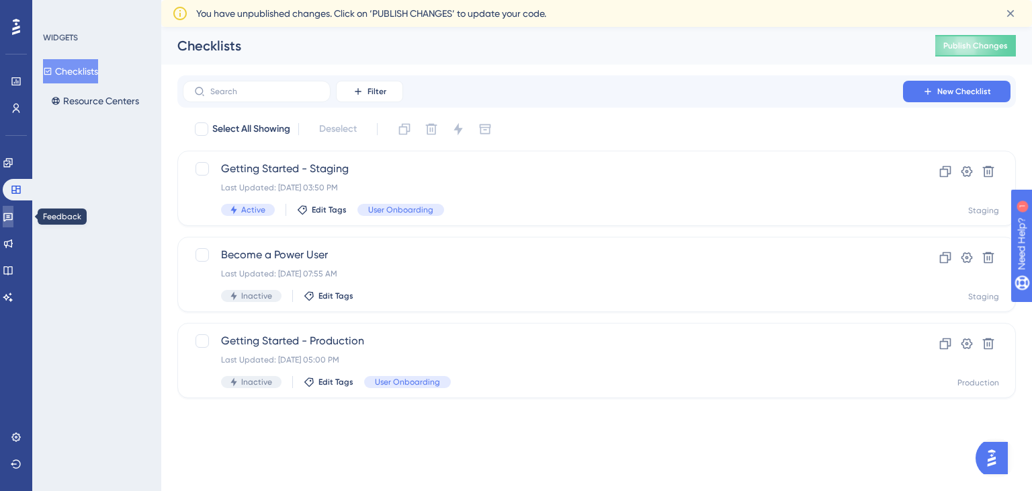
click at [13, 216] on icon at bounding box center [8, 216] width 11 height 11
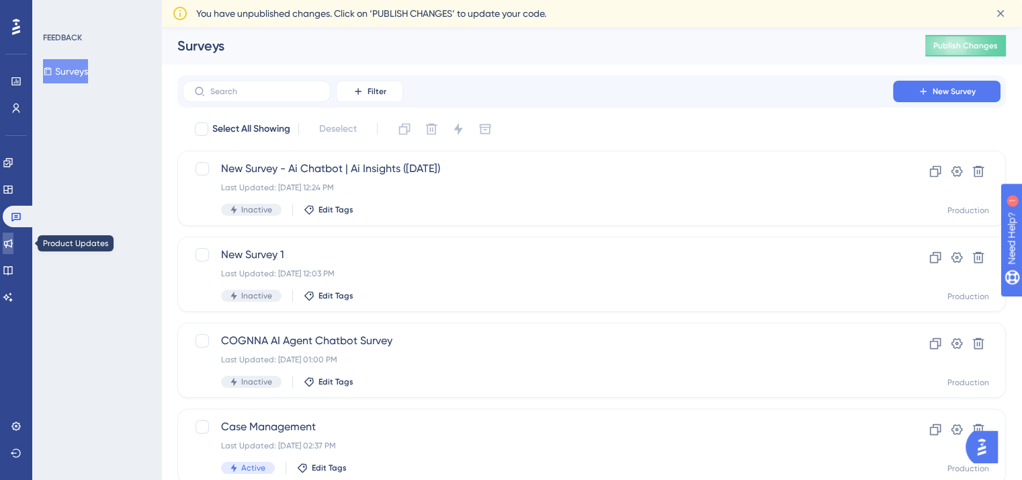
click at [10, 250] on link at bounding box center [8, 244] width 11 height 22
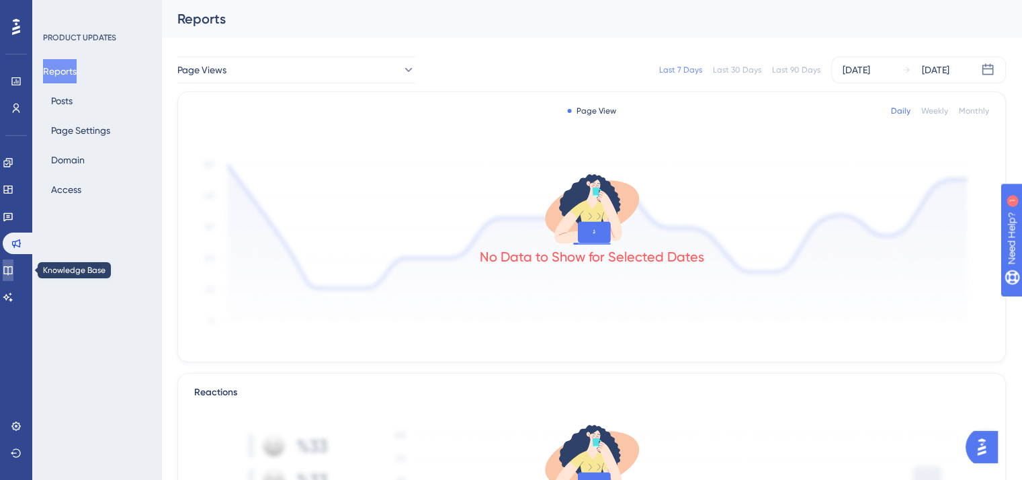
click at [13, 272] on icon at bounding box center [8, 270] width 11 height 11
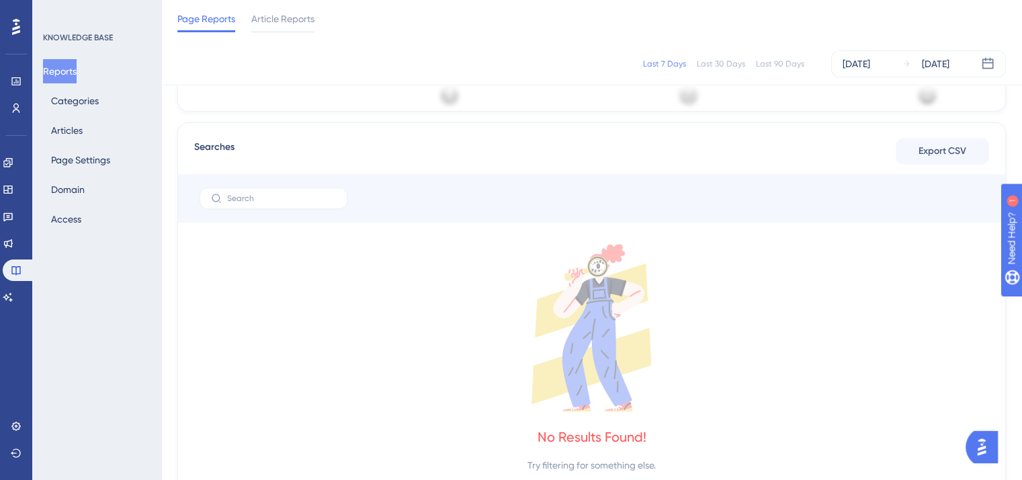
scroll to position [477, 0]
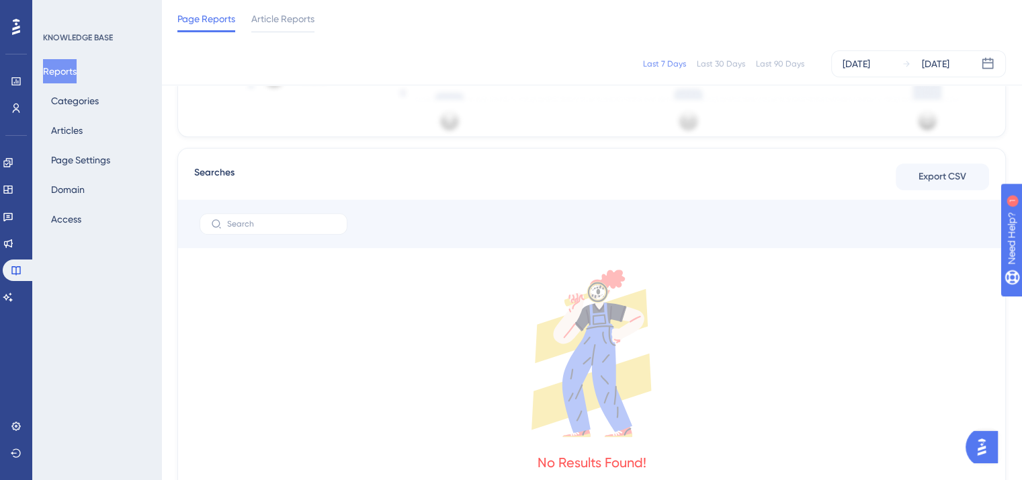
click at [246, 54] on div "Last 7 Days Last 30 Days Last 90 Days [DATE] [DATE]" at bounding box center [591, 63] width 829 height 27
